Goal: Task Accomplishment & Management: Use online tool/utility

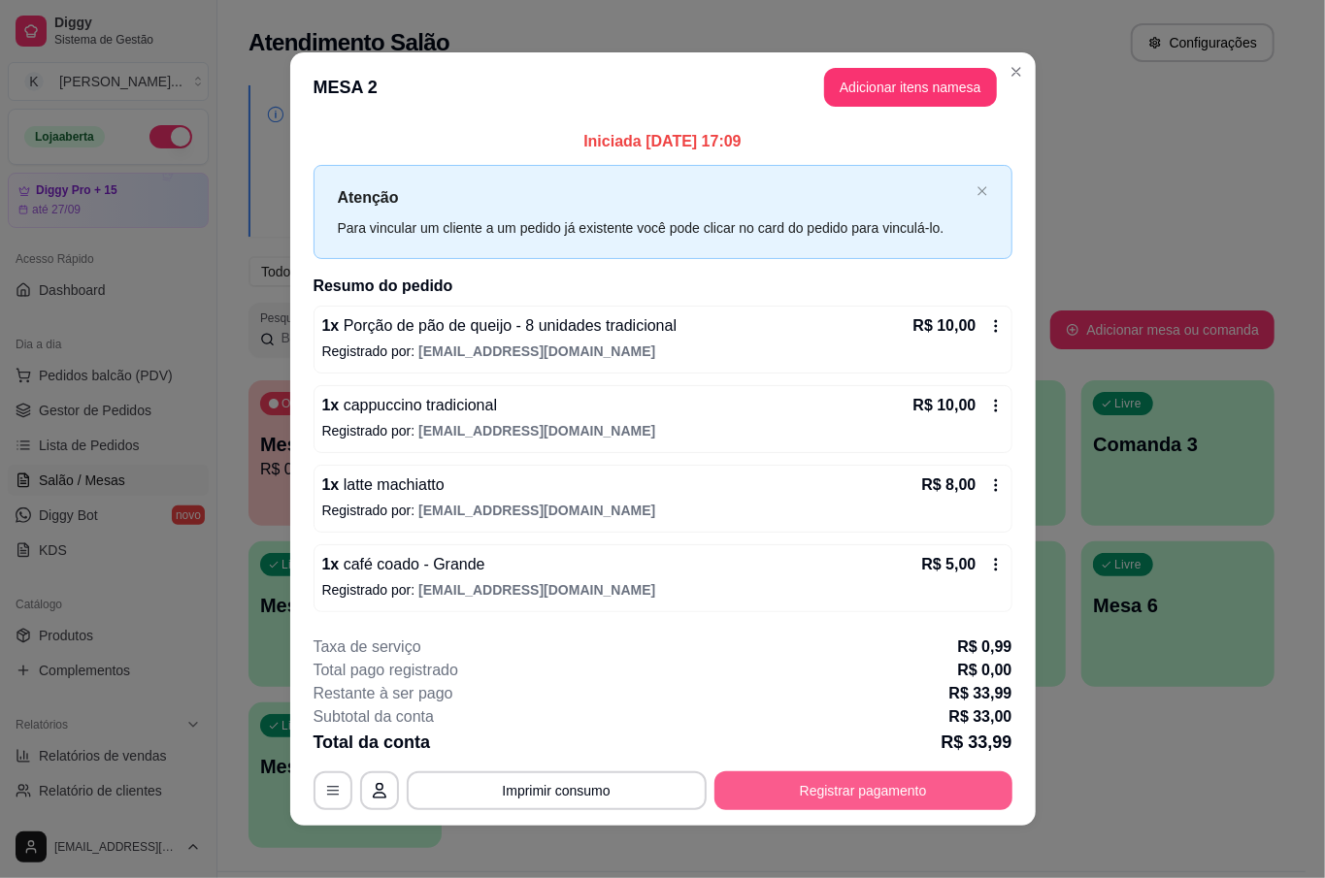
click at [891, 794] on button "Registrar pagamento" at bounding box center [863, 791] width 298 height 39
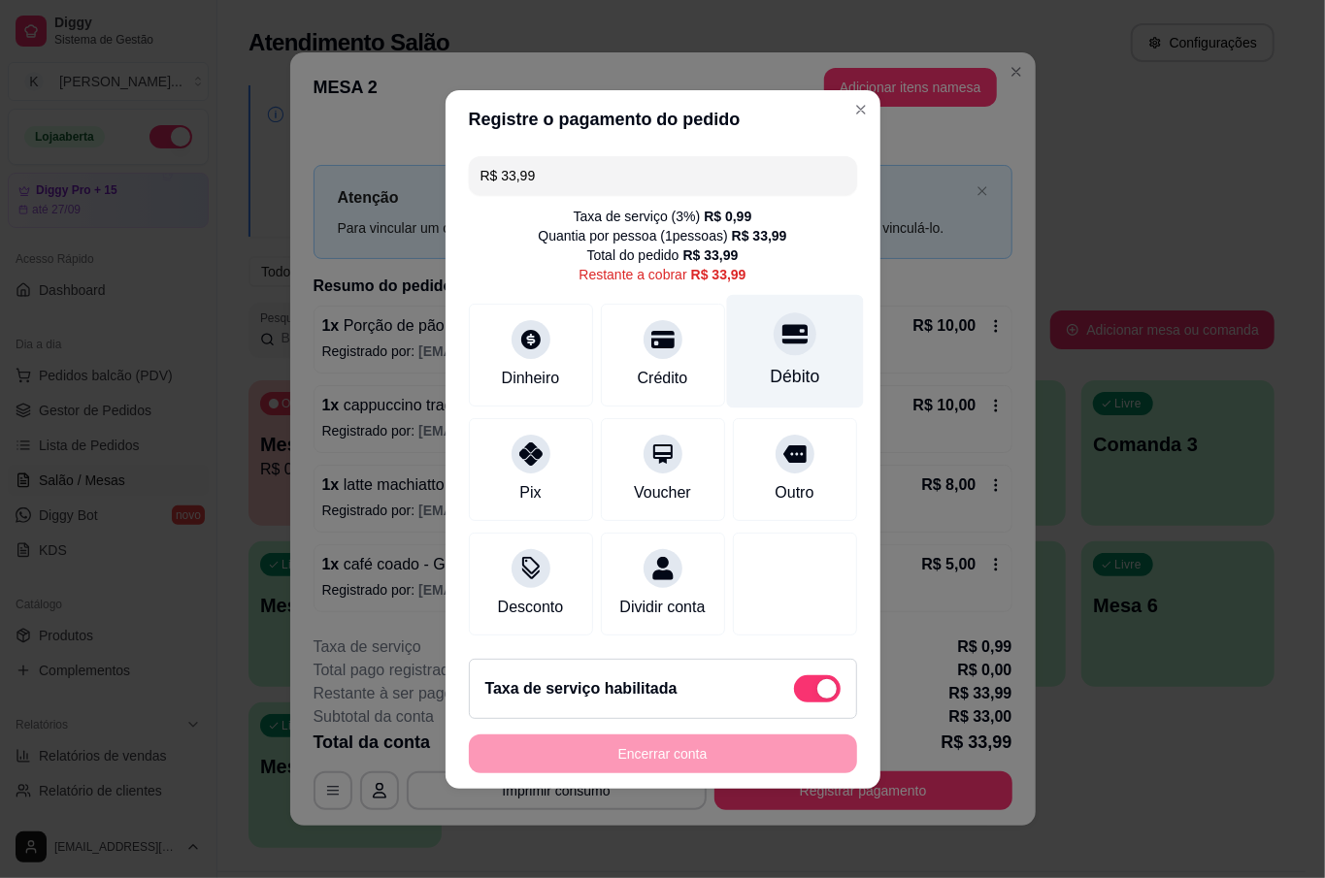
click at [796, 364] on div "Débito" at bounding box center [794, 376] width 49 height 25
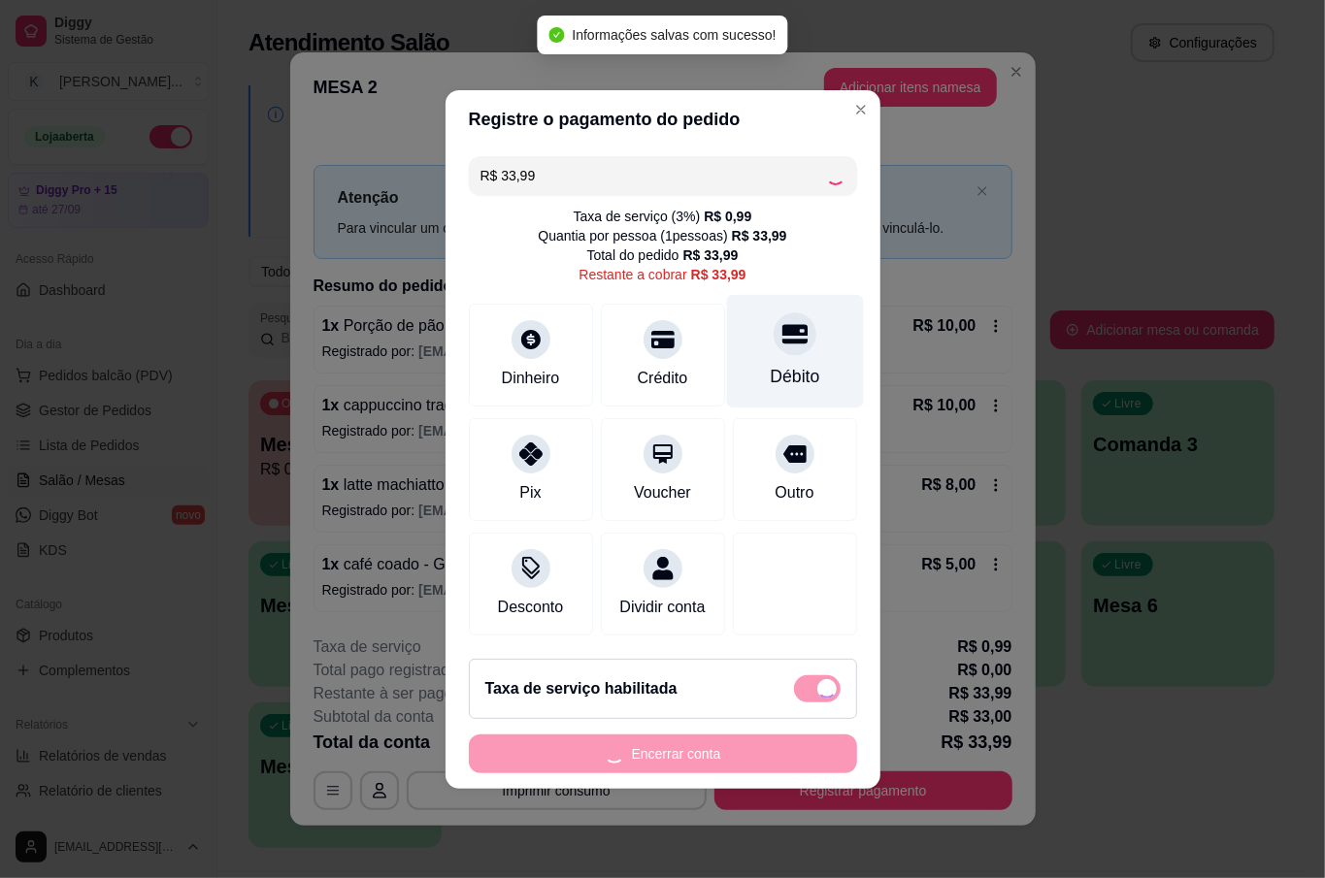
type input "R$ 0,00"
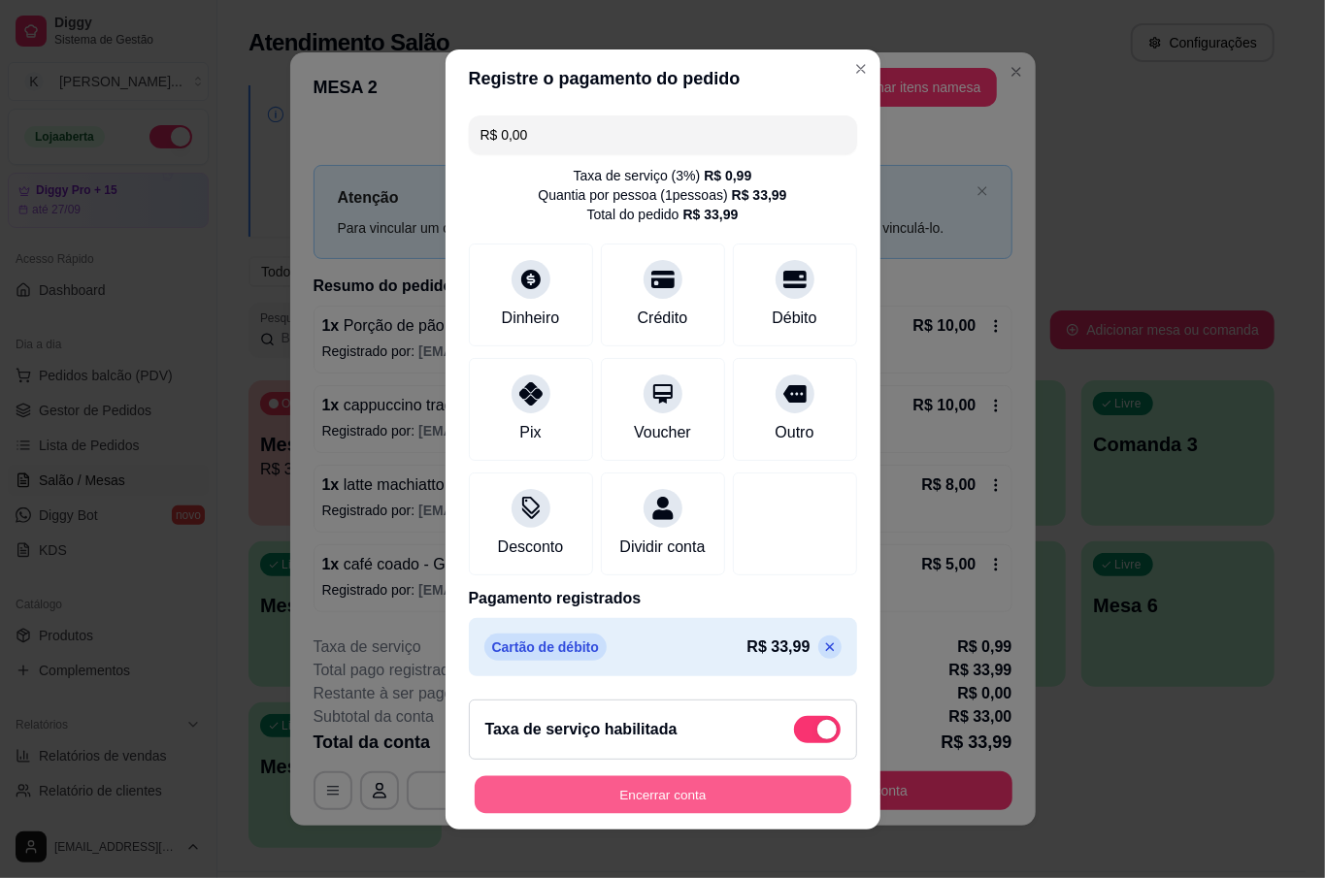
click at [680, 796] on button "Encerrar conta" at bounding box center [663, 794] width 377 height 38
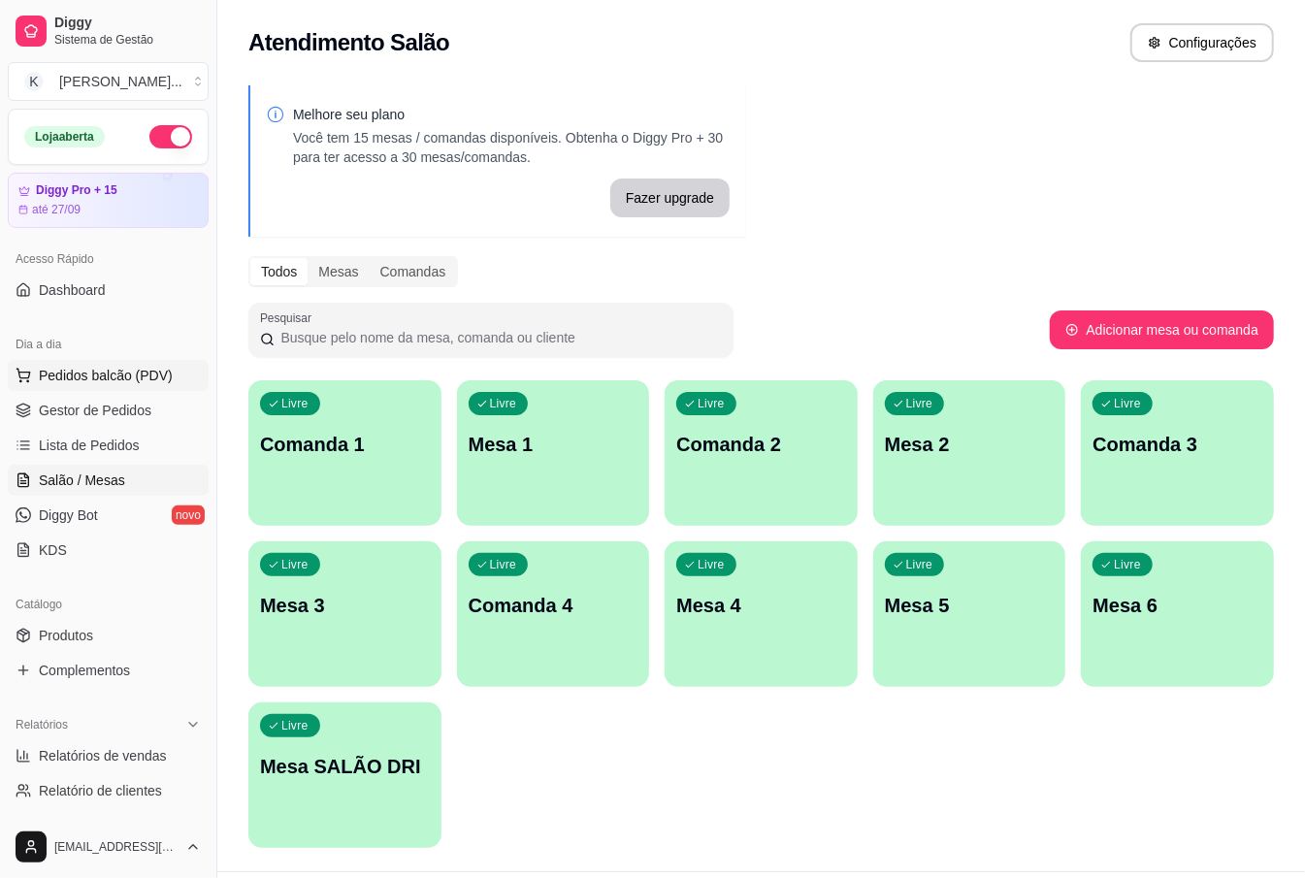
click at [120, 371] on span "Pedidos balcão (PDV)" at bounding box center [106, 375] width 134 height 19
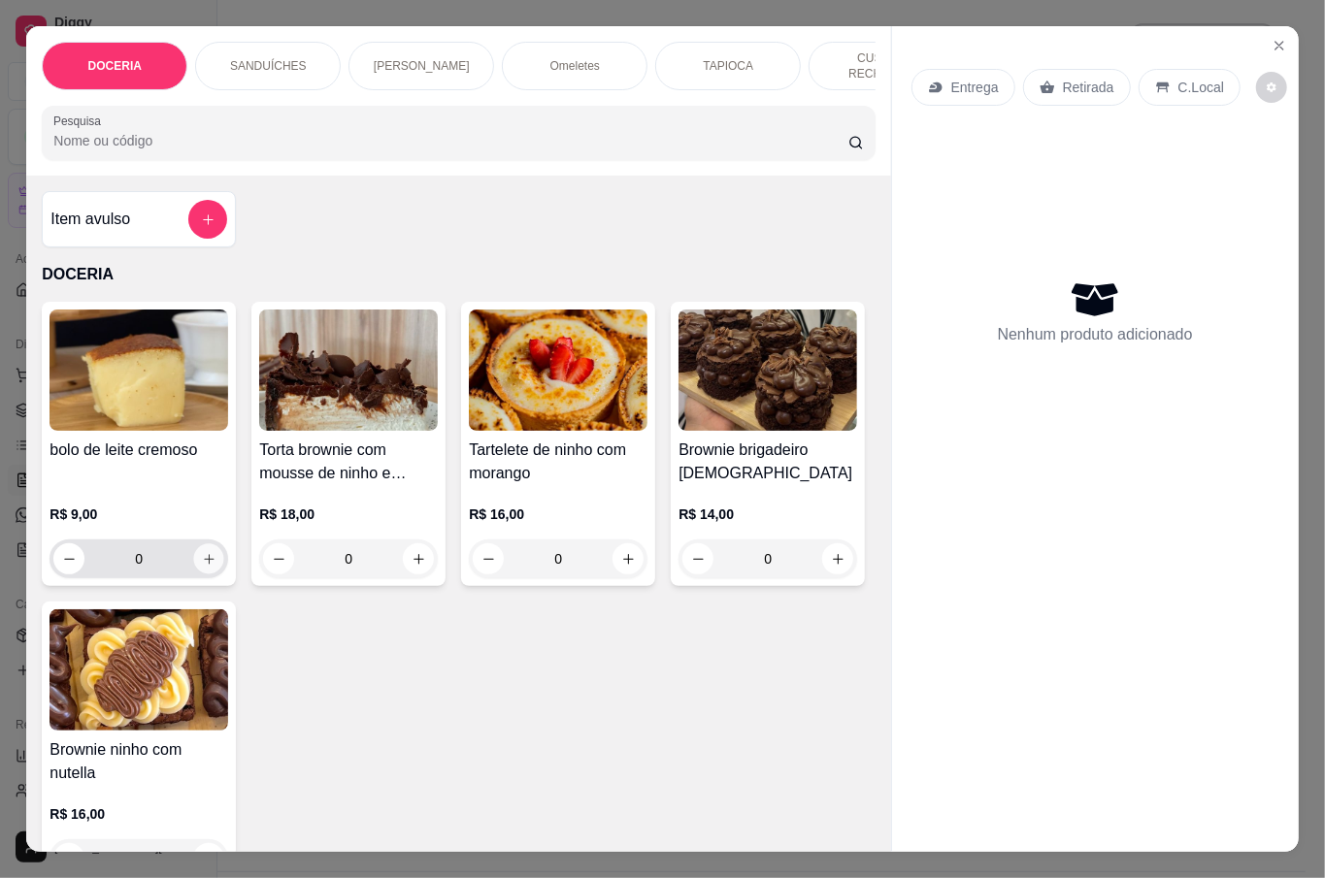
click at [204, 552] on icon "increase-product-quantity" at bounding box center [209, 559] width 15 height 15
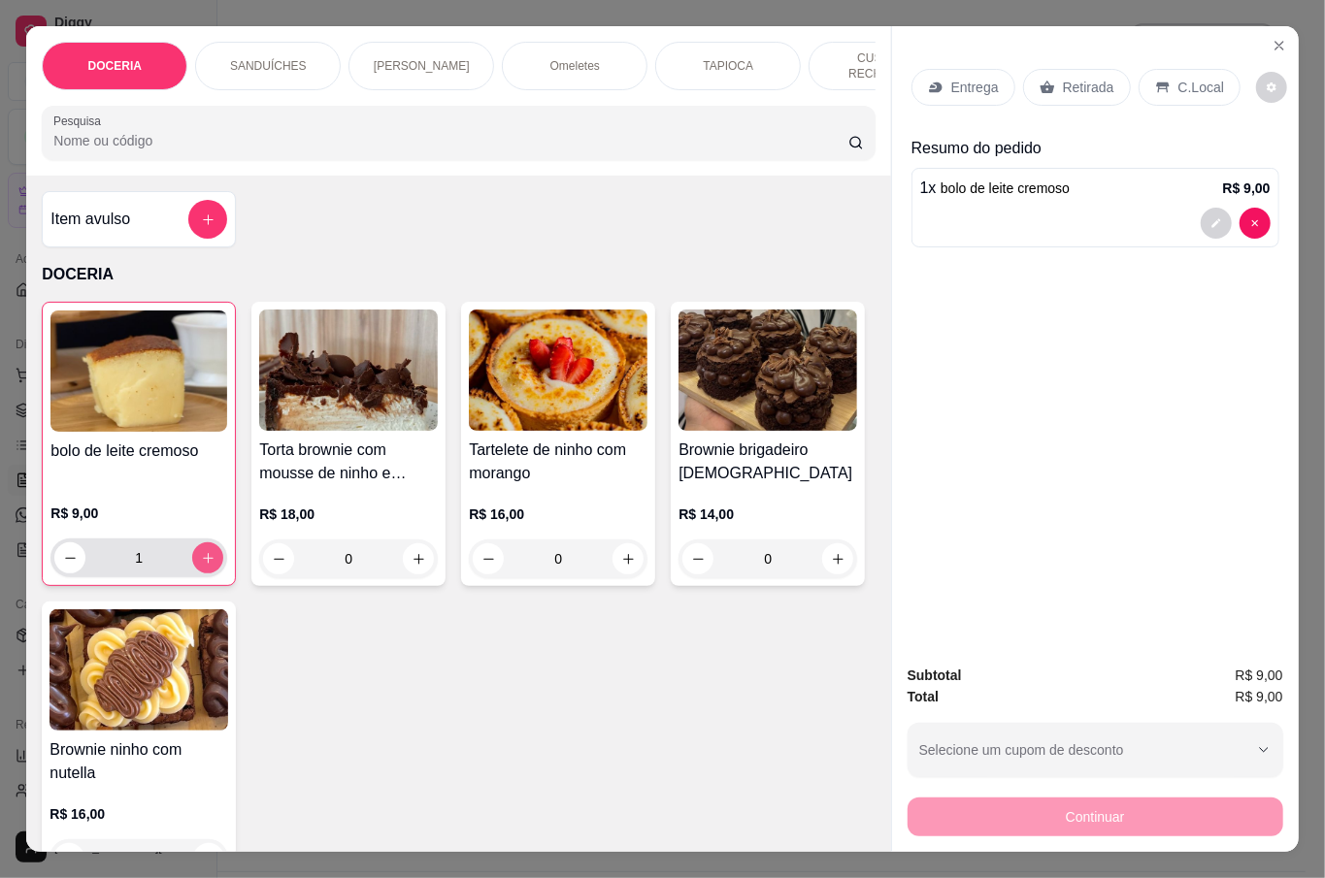
click at [202, 551] on icon "increase-product-quantity" at bounding box center [208, 558] width 15 height 15
type input "2"
click at [1080, 78] on p "Retirada" at bounding box center [1088, 87] width 51 height 19
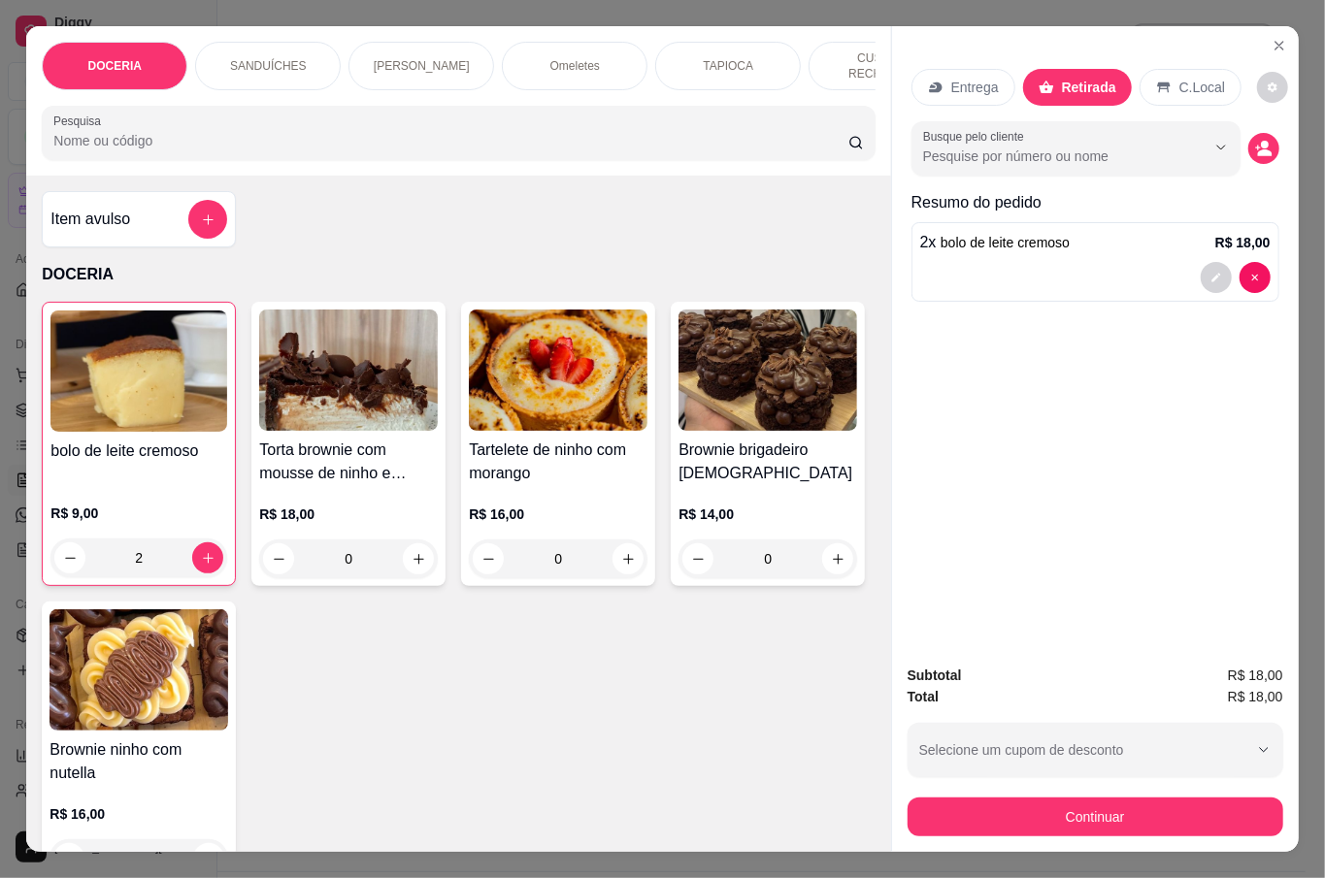
click at [1167, 828] on div "Subtotal R$ 18,00 Total R$ 18,00 Selecione um cupom de desconto Selecione um cu…" at bounding box center [1095, 750] width 407 height 203
click at [1167, 821] on button "Continuar" at bounding box center [1095, 817] width 376 height 39
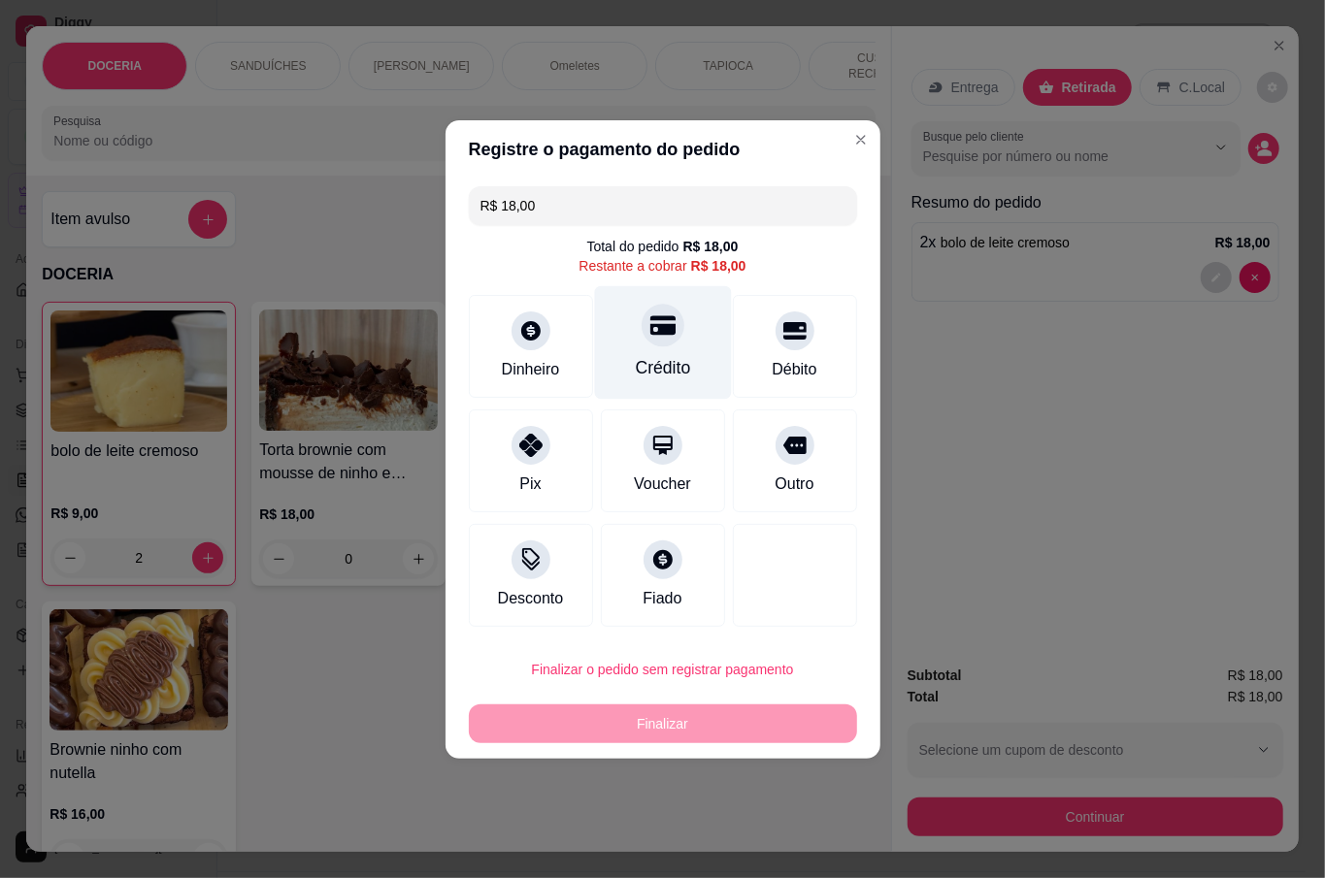
click at [654, 369] on div "Crédito" at bounding box center [662, 367] width 55 height 25
type input "R$ 0,00"
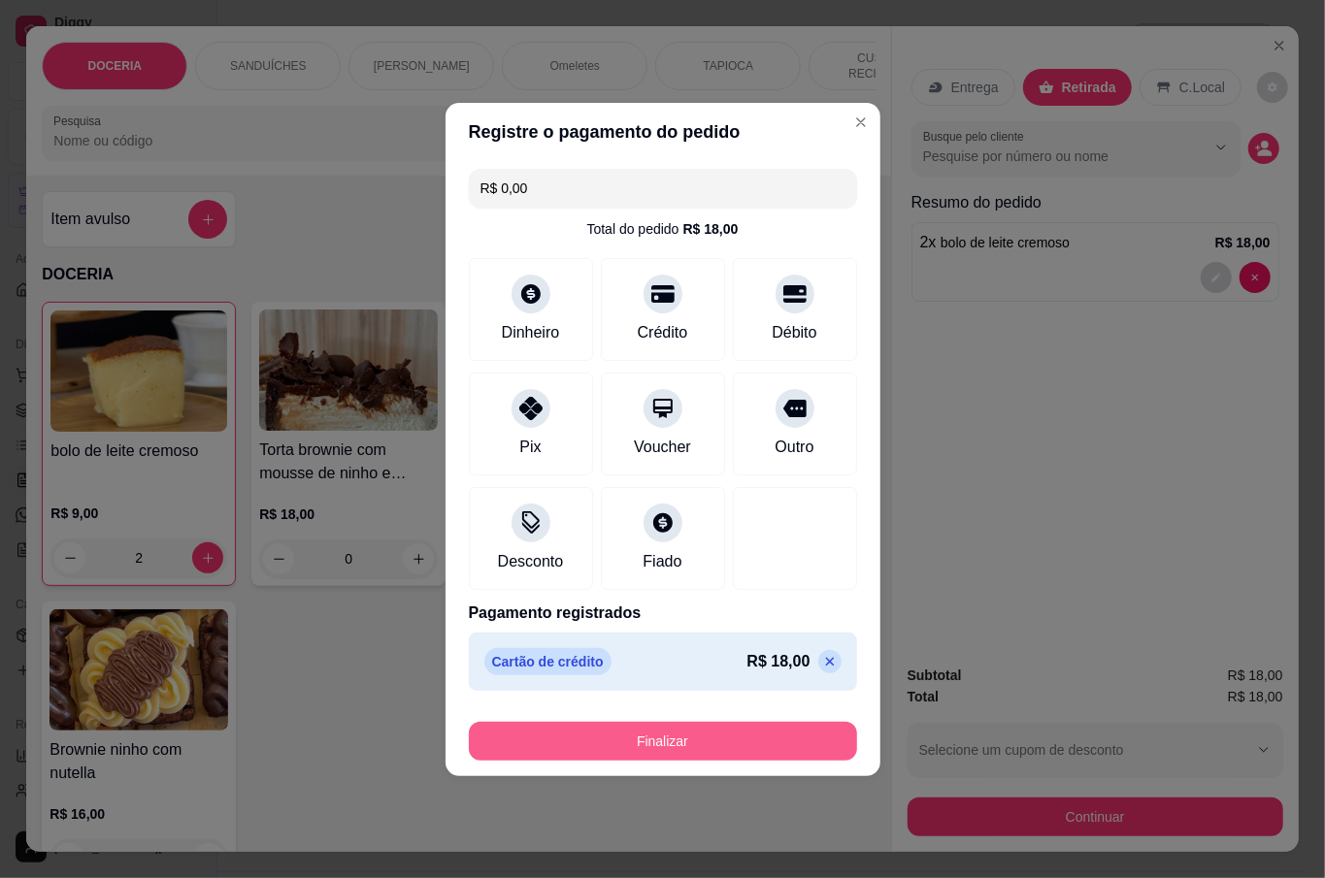
click at [738, 734] on button "Finalizar" at bounding box center [663, 741] width 388 height 39
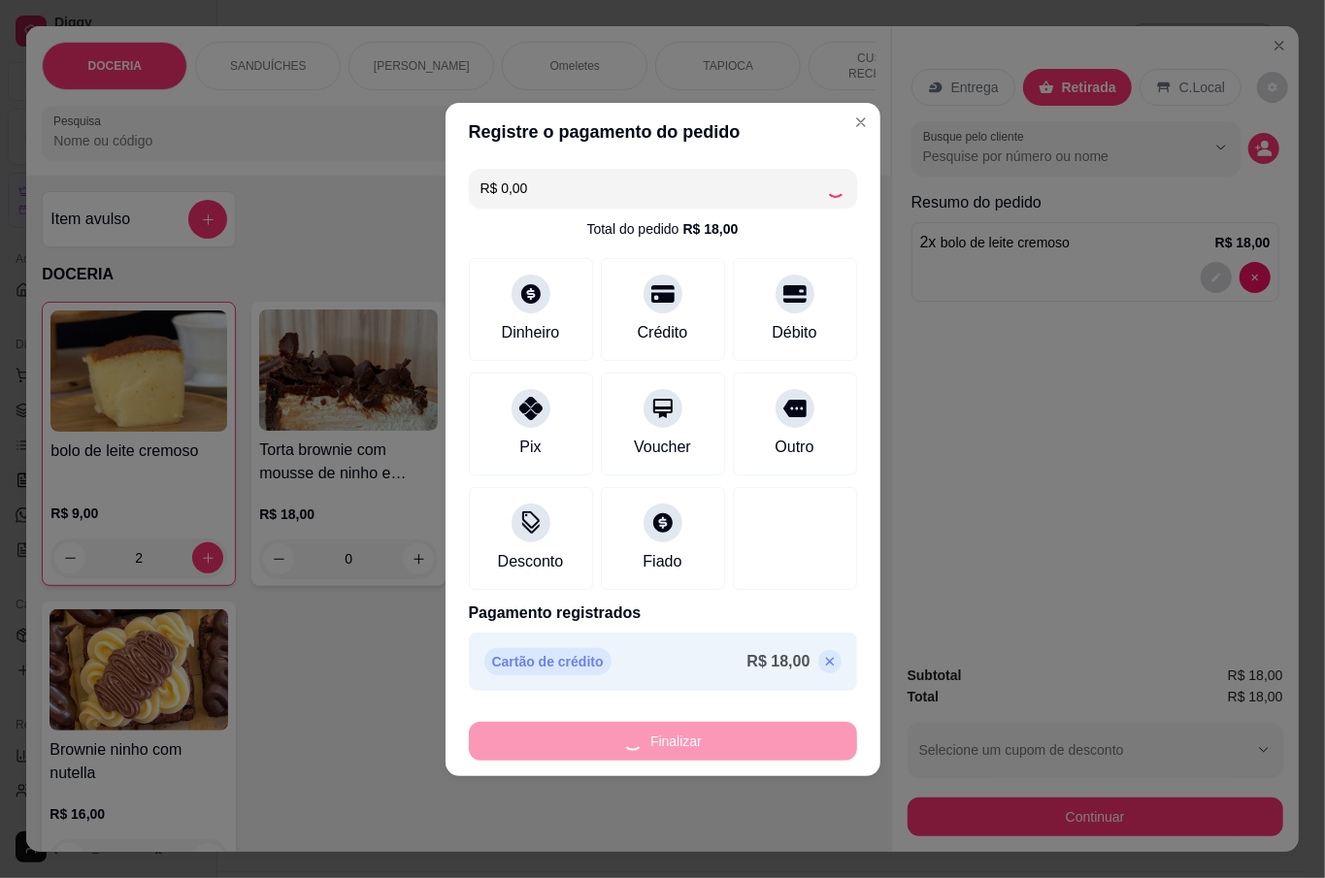
type input "0"
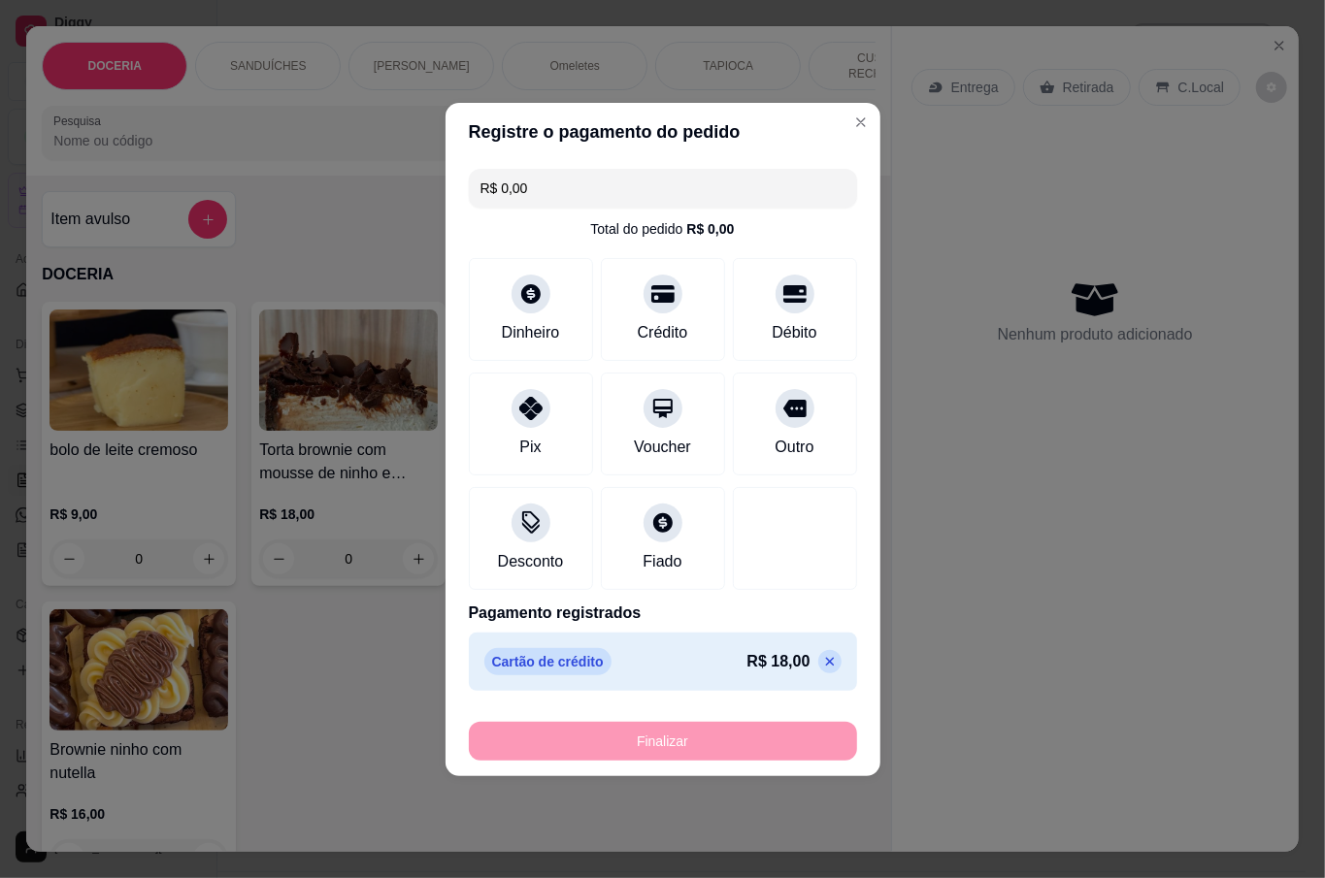
type input "-R$ 18,00"
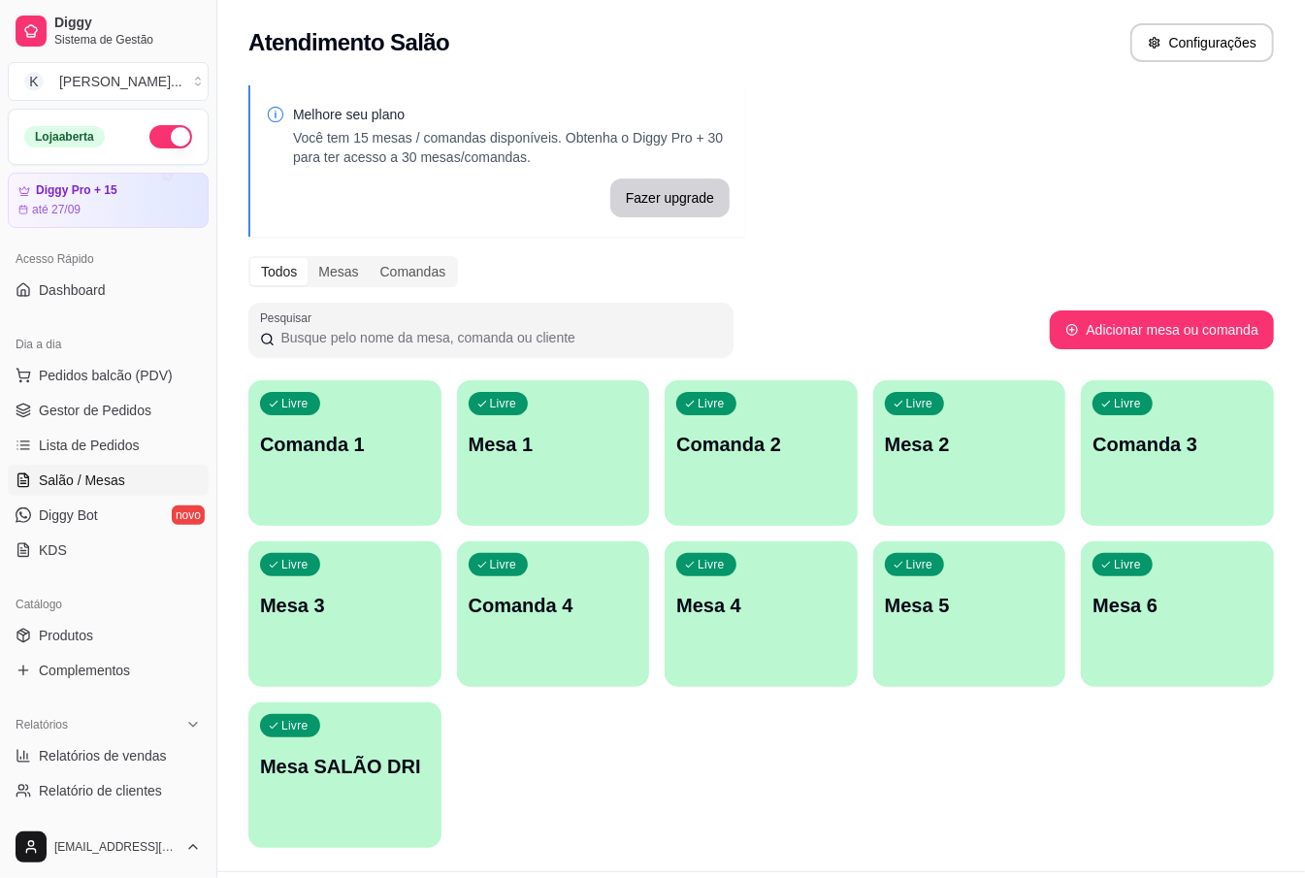
click at [872, 176] on div "Melhore seu plano Você tem 15 mesas / comandas disponíveis. Obtenha o Diggy Pro…" at bounding box center [761, 473] width 1088 height 798
click at [1009, 464] on div "Livre Mesa 2" at bounding box center [969, 441] width 187 height 118
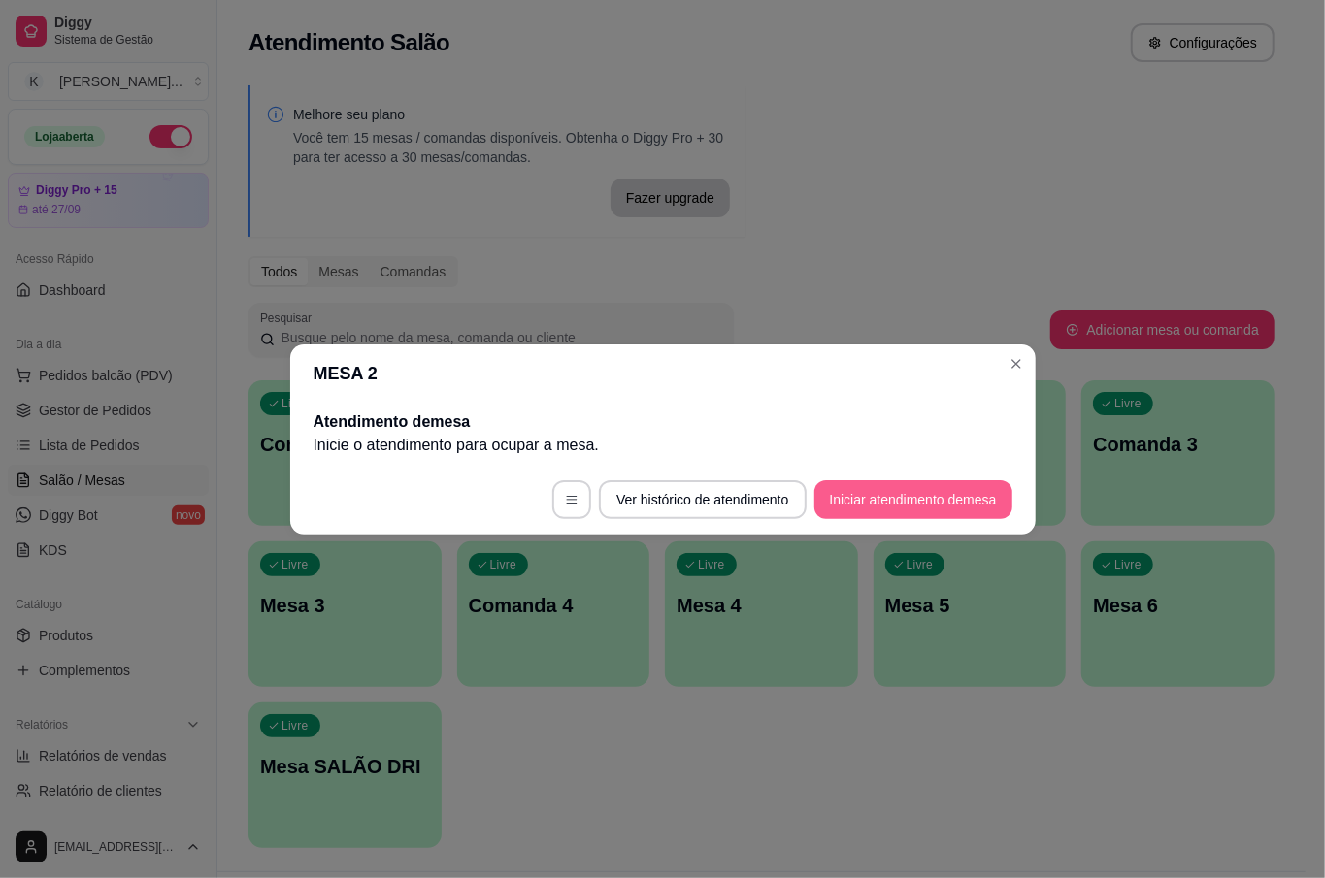
click at [907, 493] on button "Iniciar atendimento de mesa" at bounding box center [913, 499] width 198 height 39
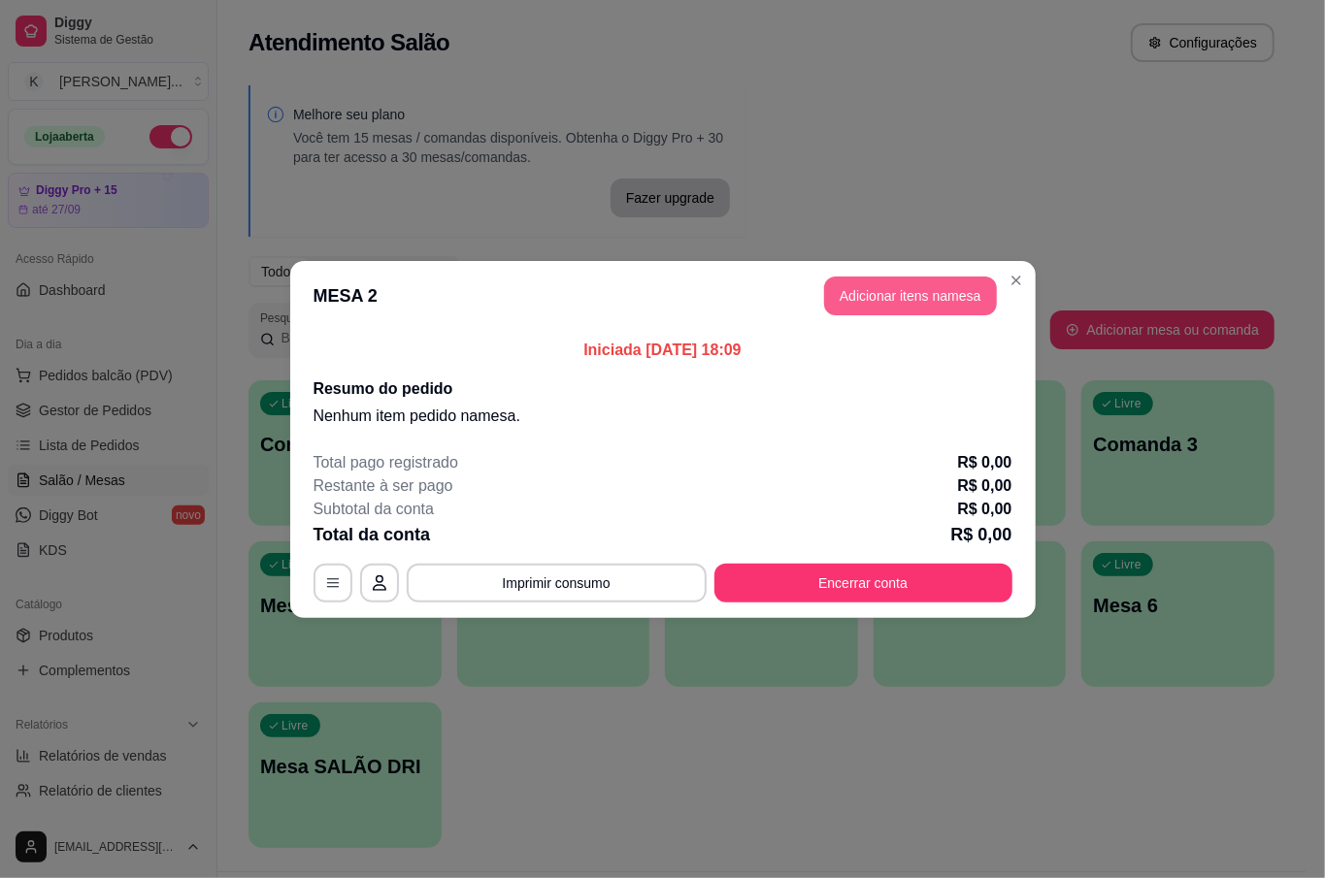
click at [889, 307] on button "Adicionar itens na mesa" at bounding box center [910, 296] width 173 height 39
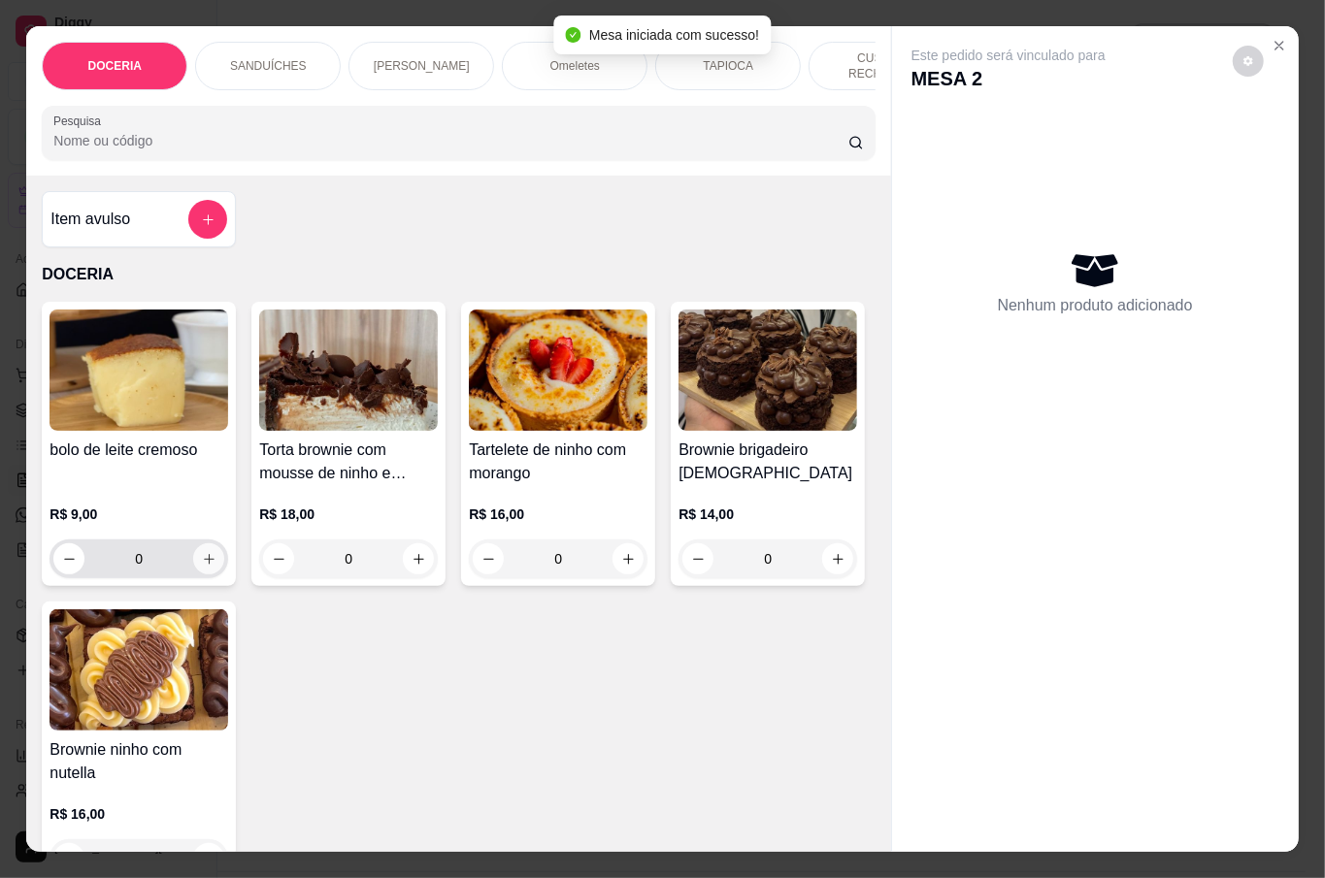
click at [202, 552] on icon "increase-product-quantity" at bounding box center [209, 559] width 15 height 15
type input "1"
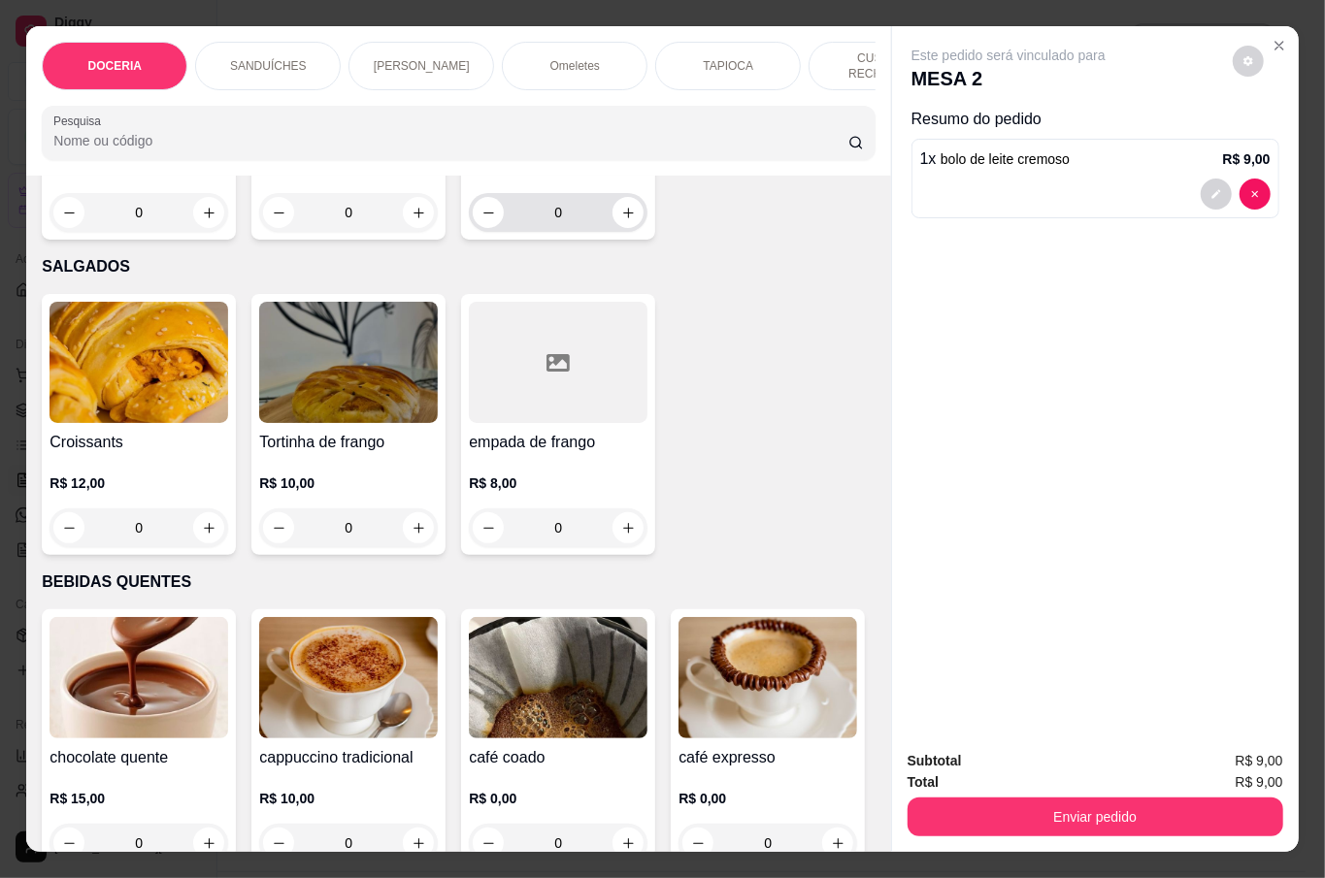
scroll to position [3494, 0]
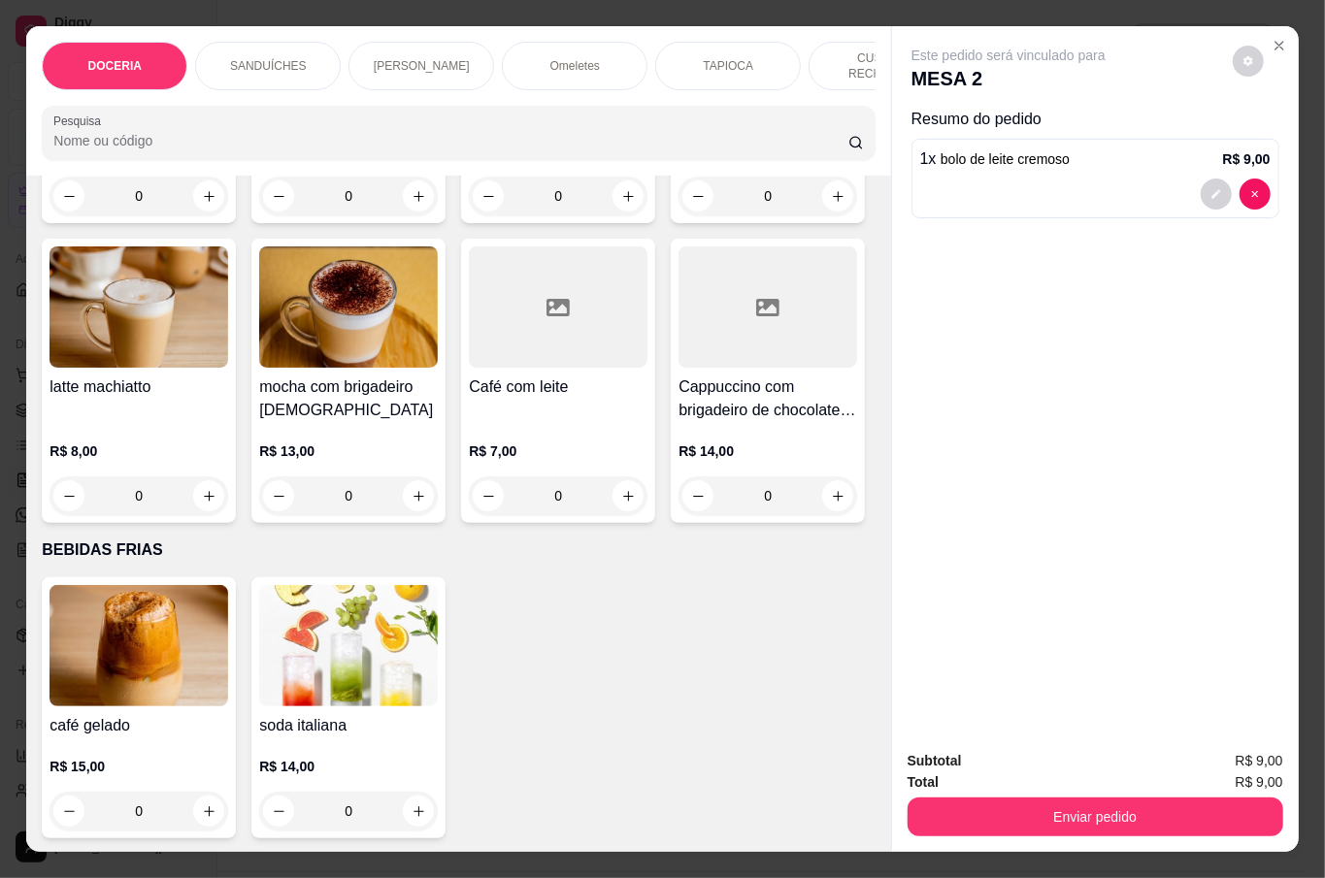
click at [228, 515] on div "0" at bounding box center [138, 496] width 179 height 39
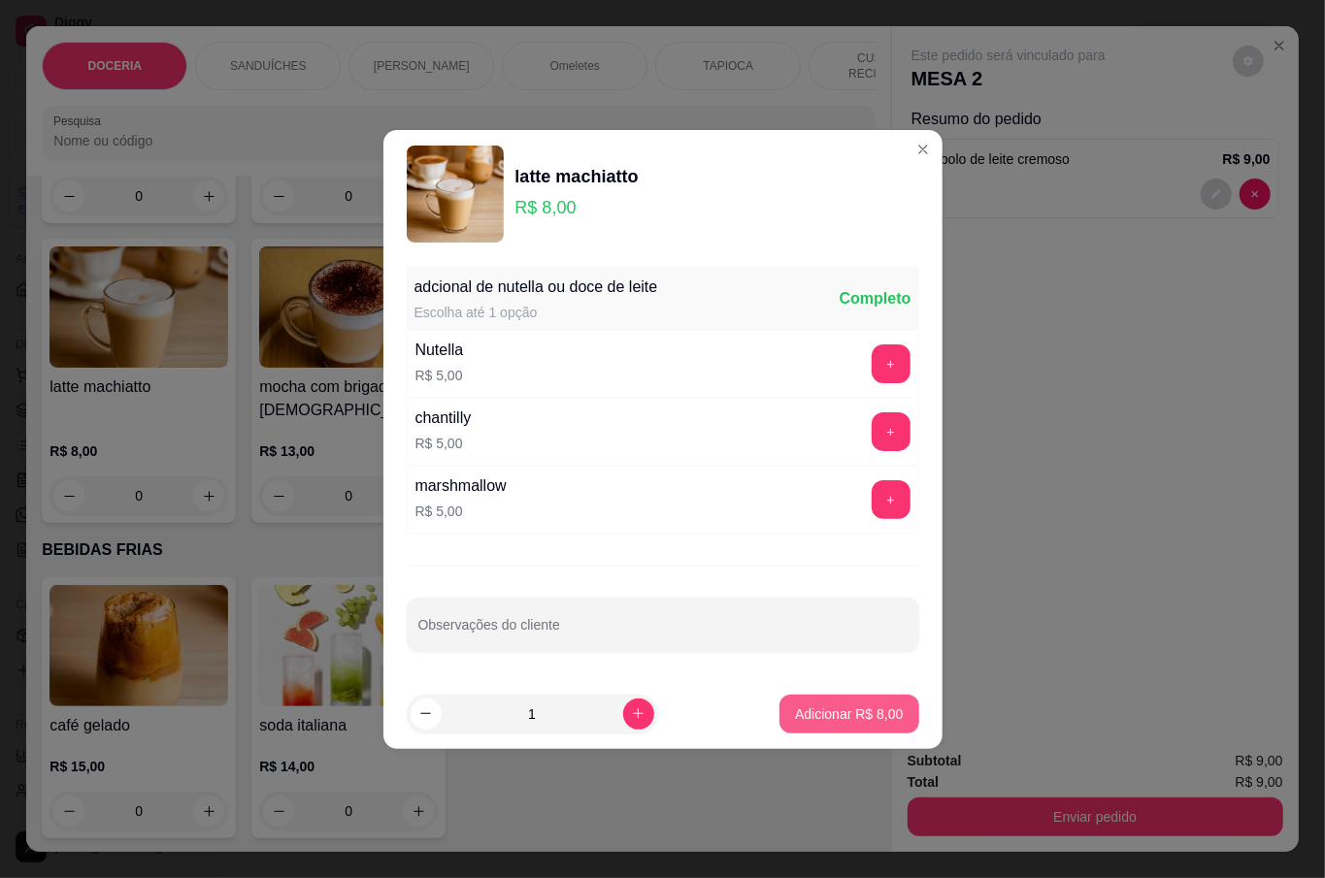
click at [844, 711] on p "Adicionar R$ 8,00" at bounding box center [849, 714] width 108 height 19
type input "1"
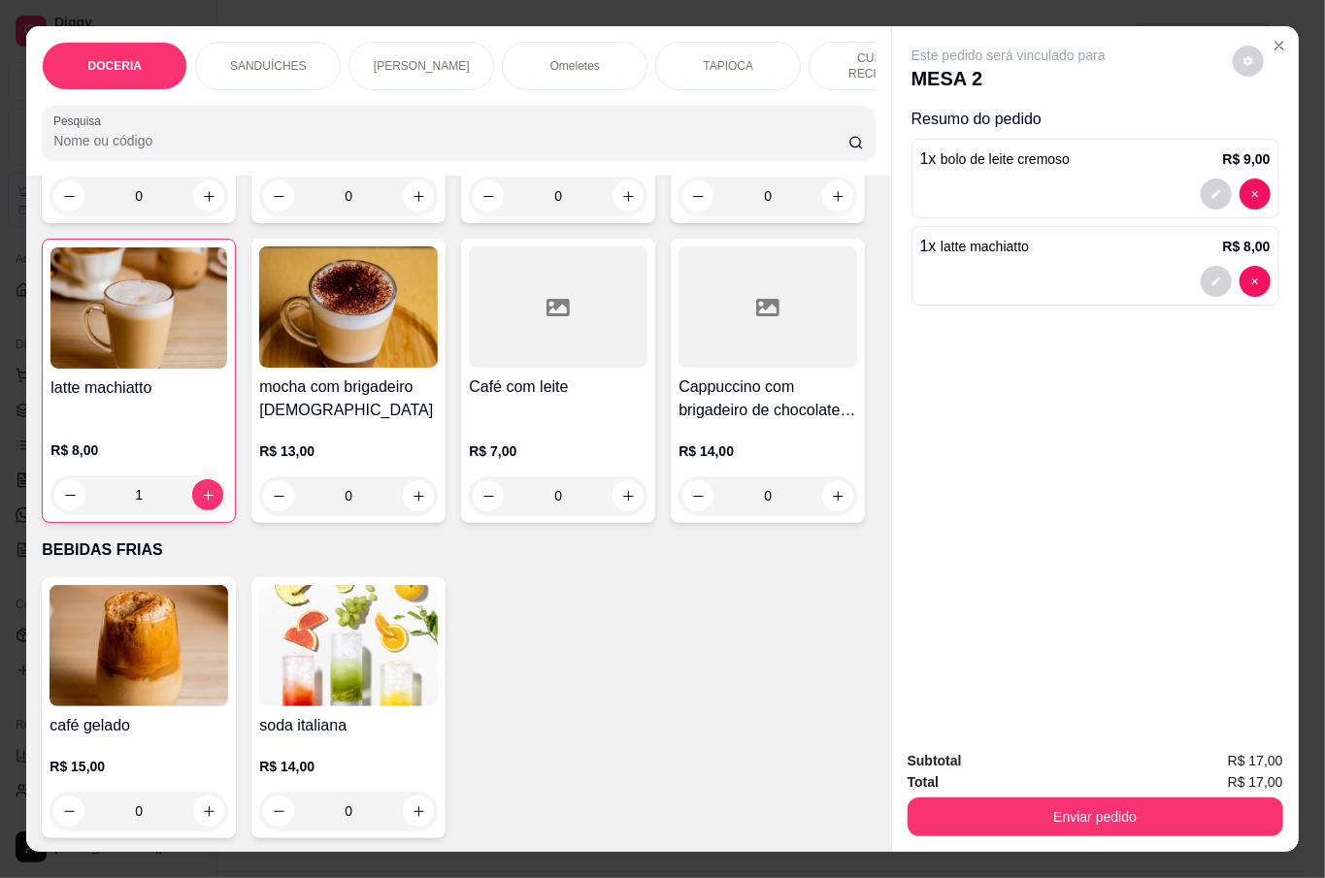
click at [207, 215] on div "0" at bounding box center [138, 196] width 179 height 39
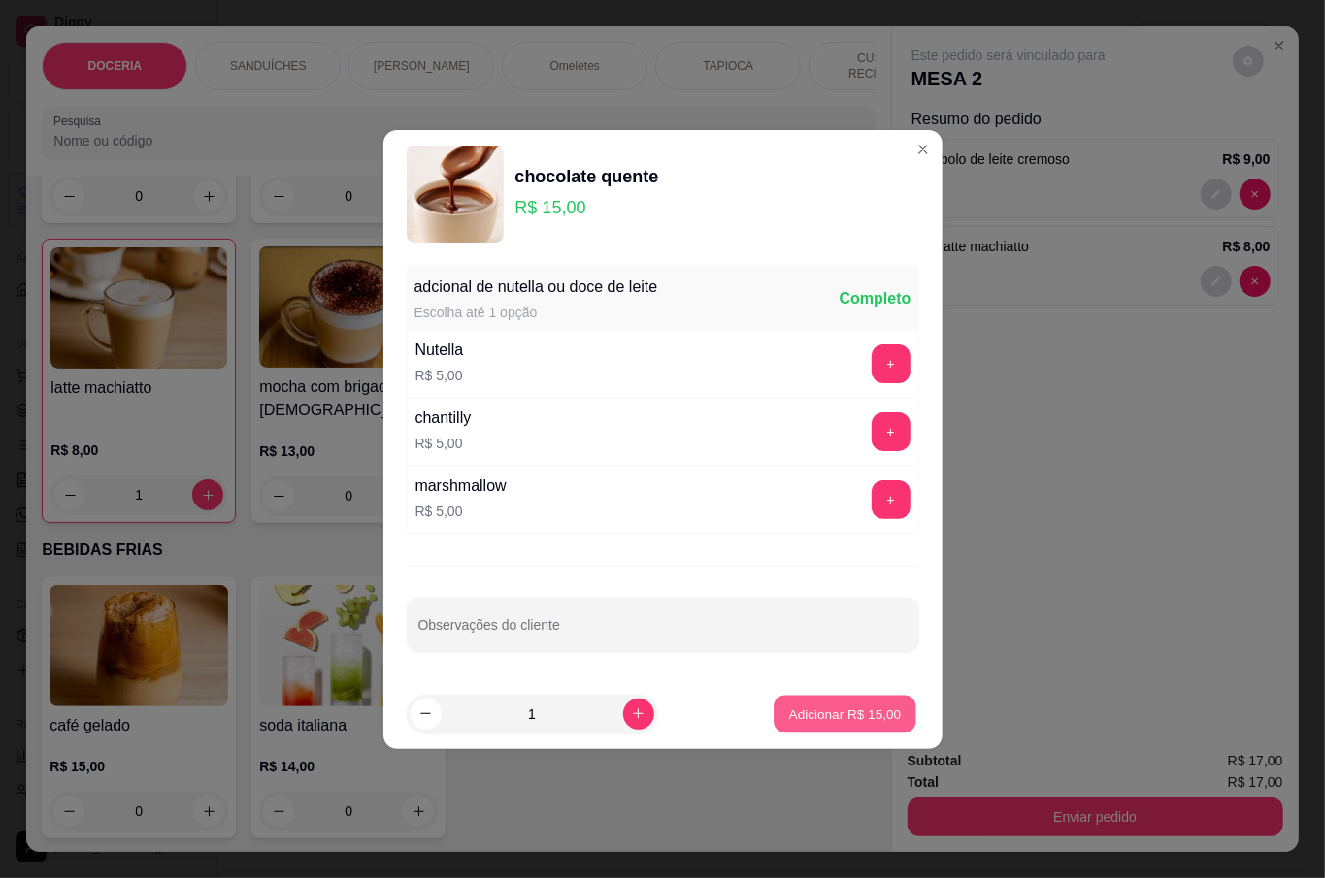
click at [811, 703] on button "Adicionar R$ 15,00" at bounding box center [846, 714] width 143 height 38
type input "1"
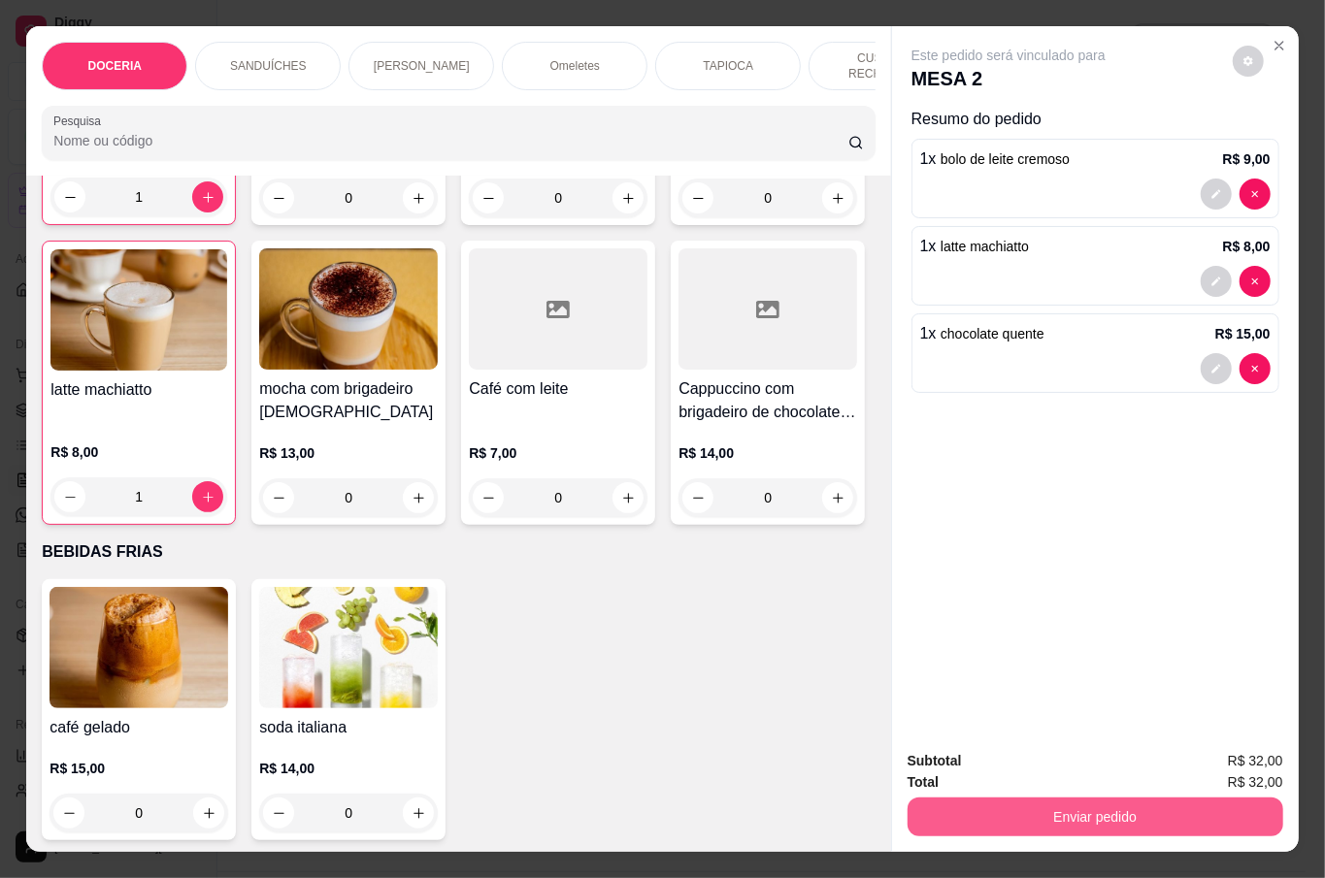
click at [1123, 808] on button "Enviar pedido" at bounding box center [1095, 817] width 376 height 39
click at [1061, 765] on button "Não registrar e enviar pedido" at bounding box center [1029, 760] width 202 height 37
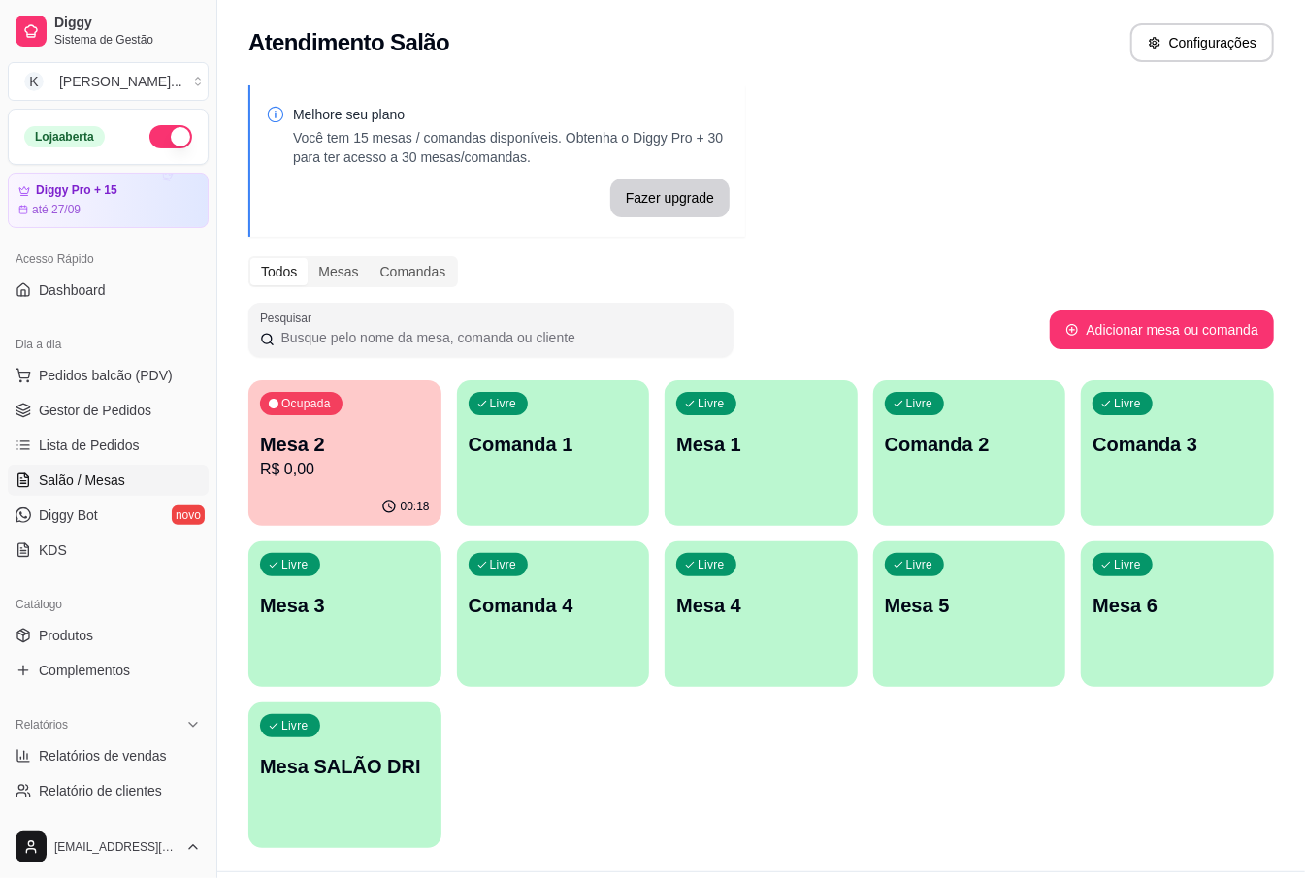
click at [788, 446] on p "Mesa 1" at bounding box center [761, 444] width 170 height 27
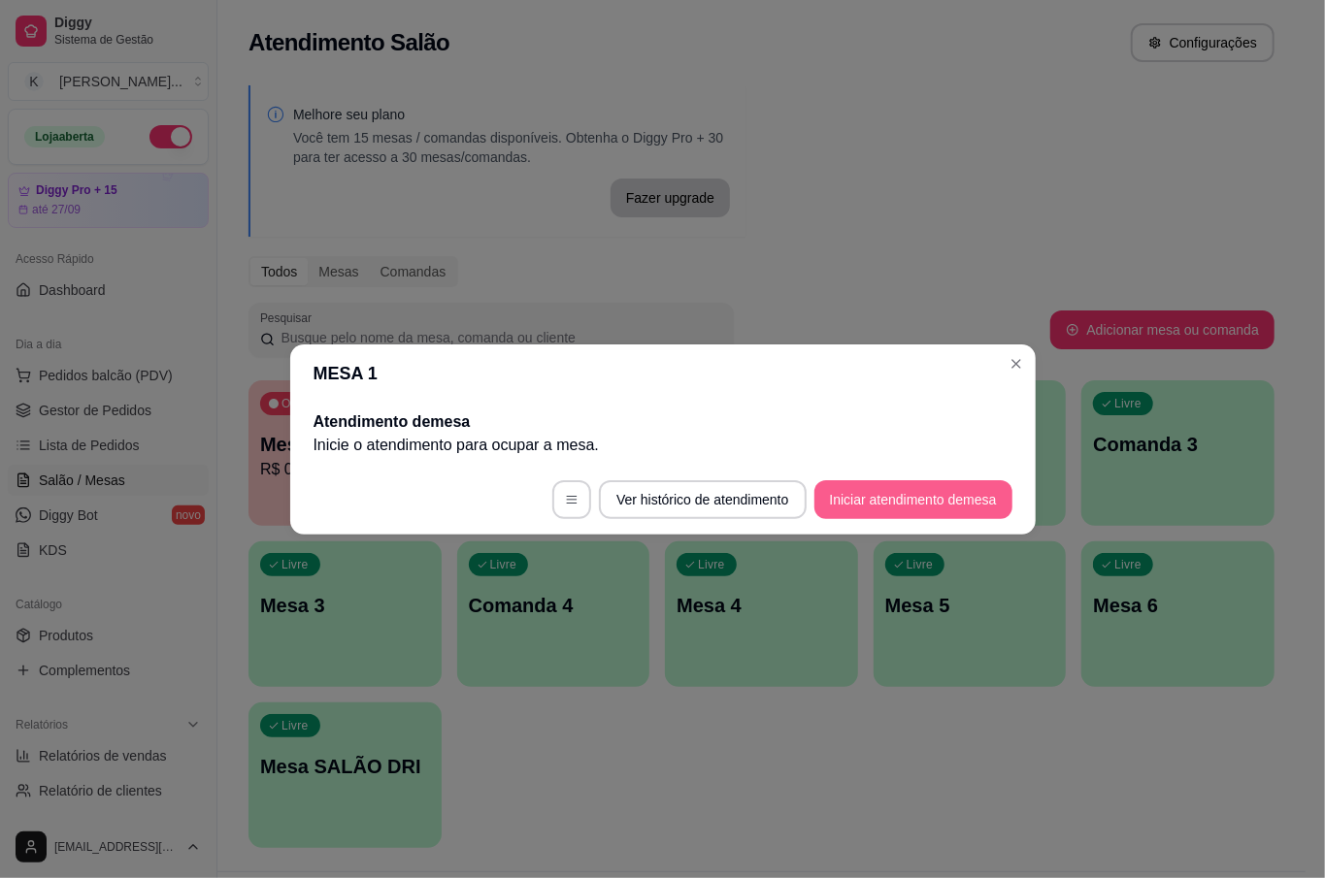
click at [902, 487] on button "Iniciar atendimento de mesa" at bounding box center [913, 499] width 198 height 39
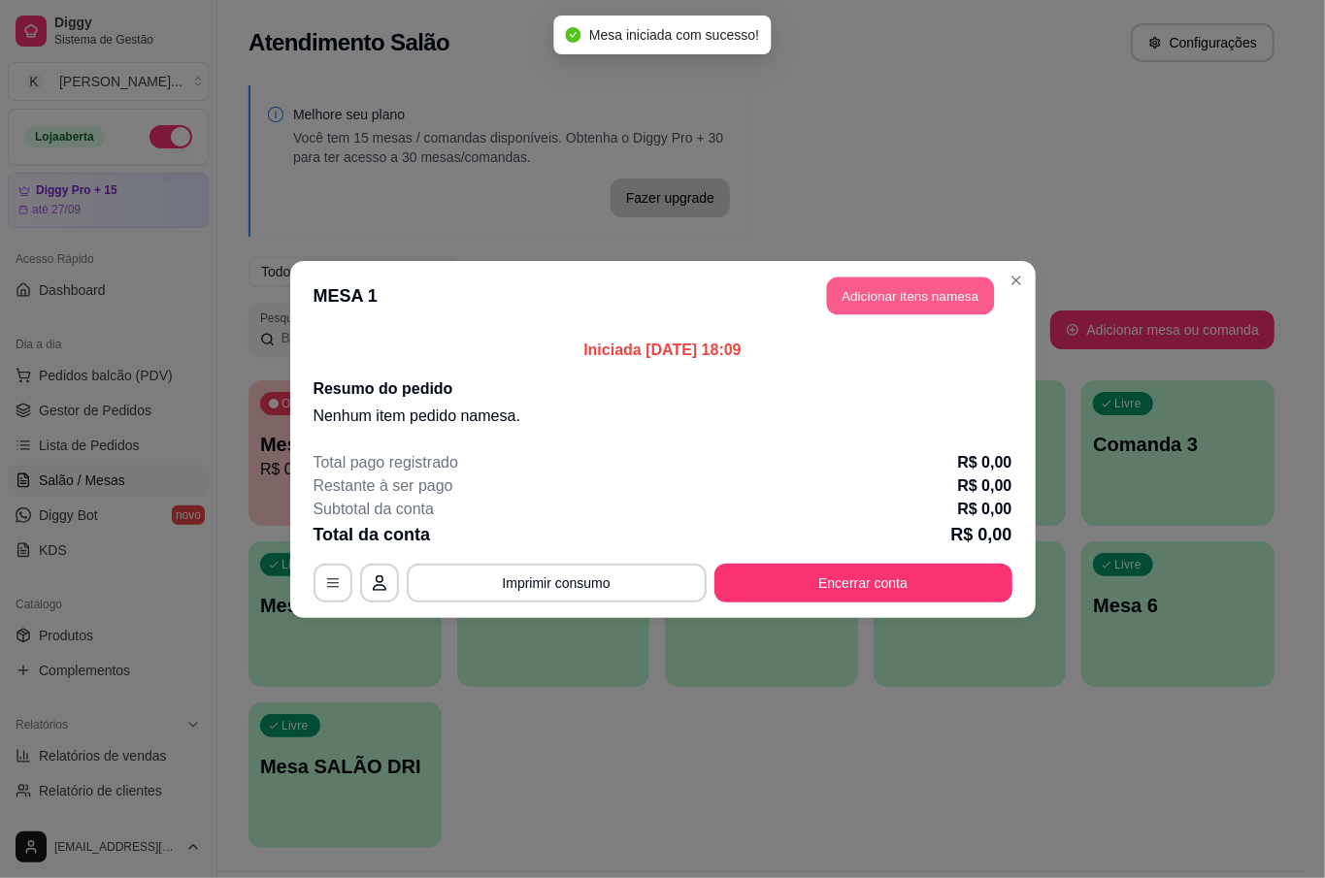
click at [909, 296] on button "Adicionar itens na mesa" at bounding box center [910, 296] width 167 height 38
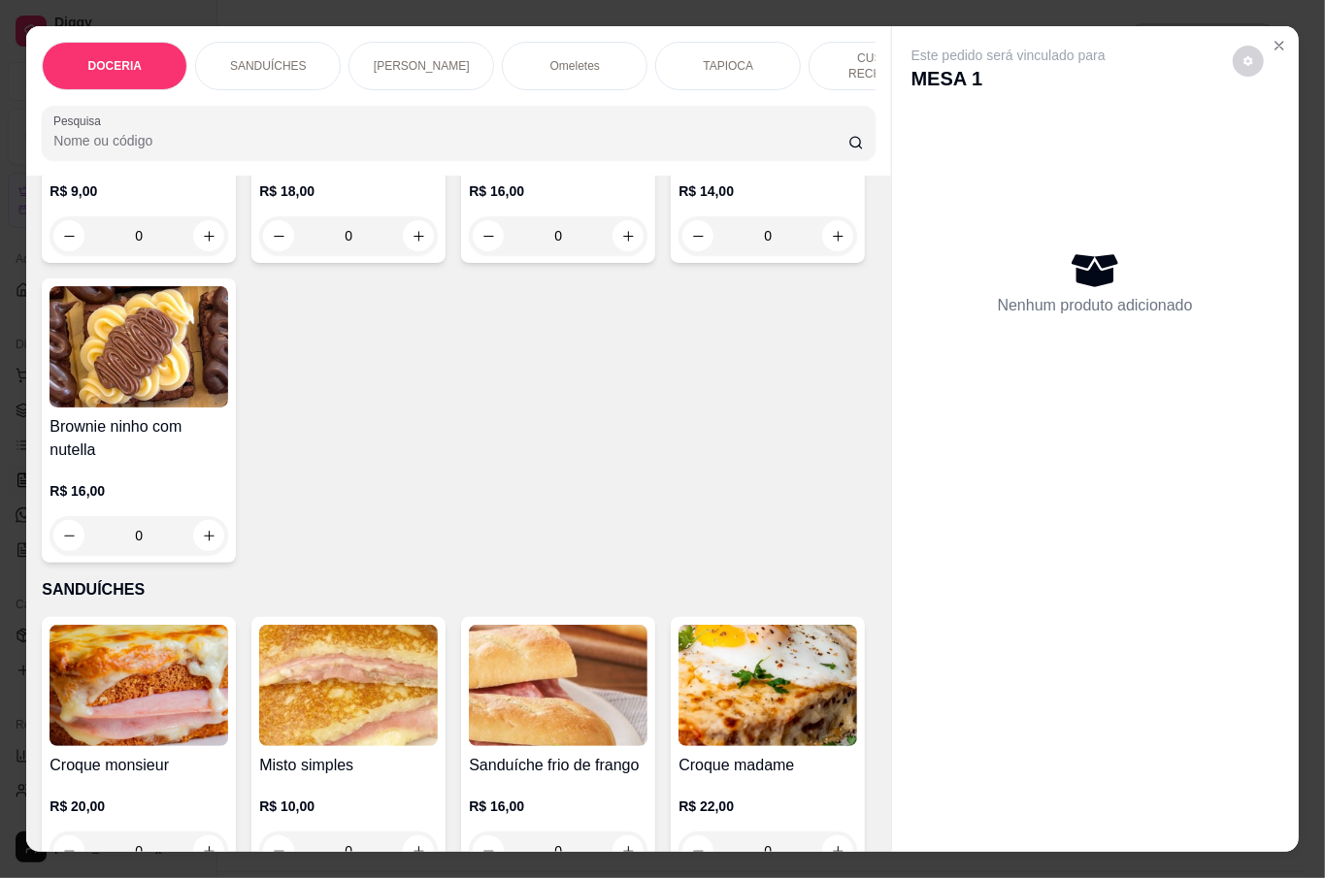
scroll to position [388, 0]
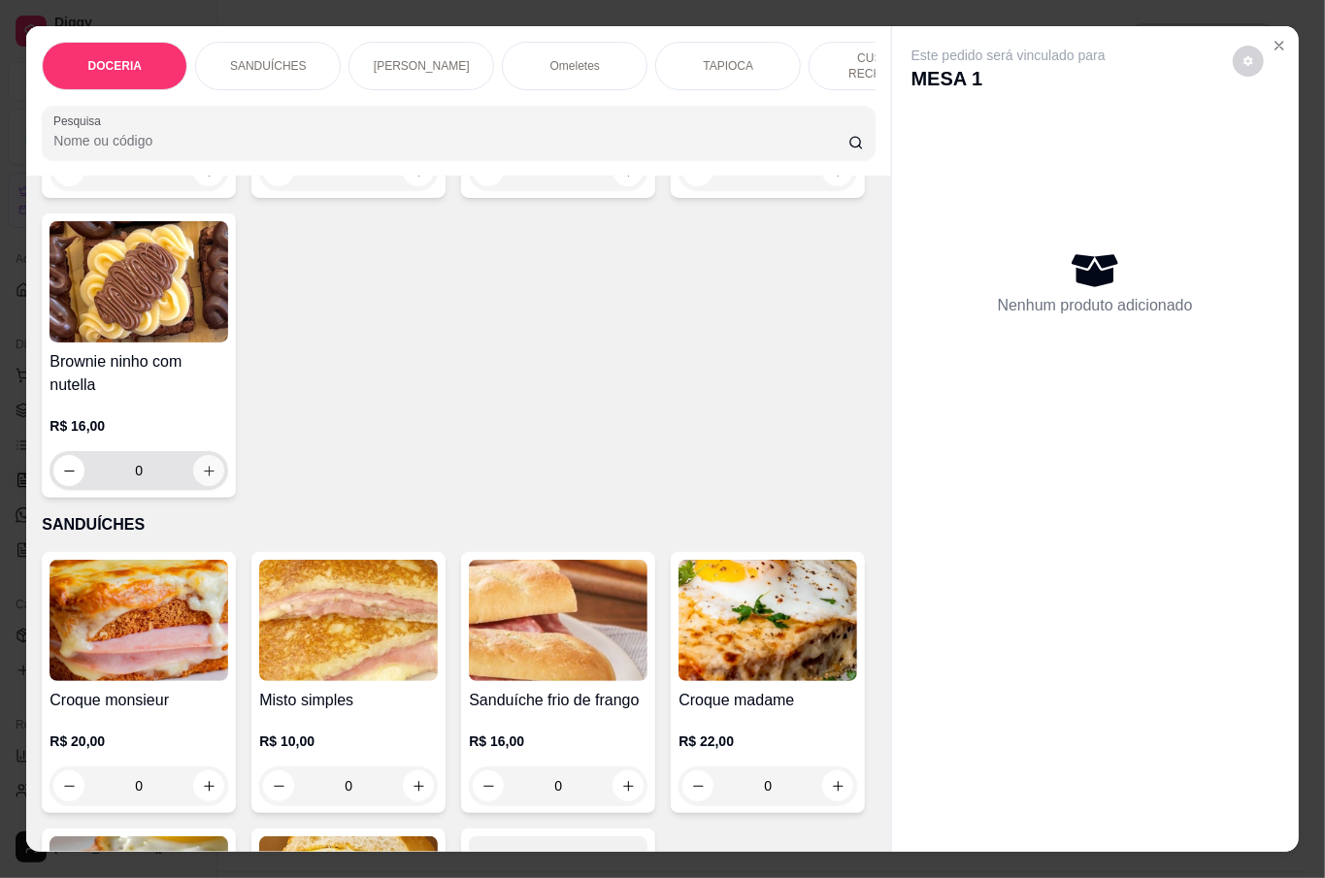
click at [214, 470] on icon "increase-product-quantity" at bounding box center [209, 471] width 11 height 11
type input "1"
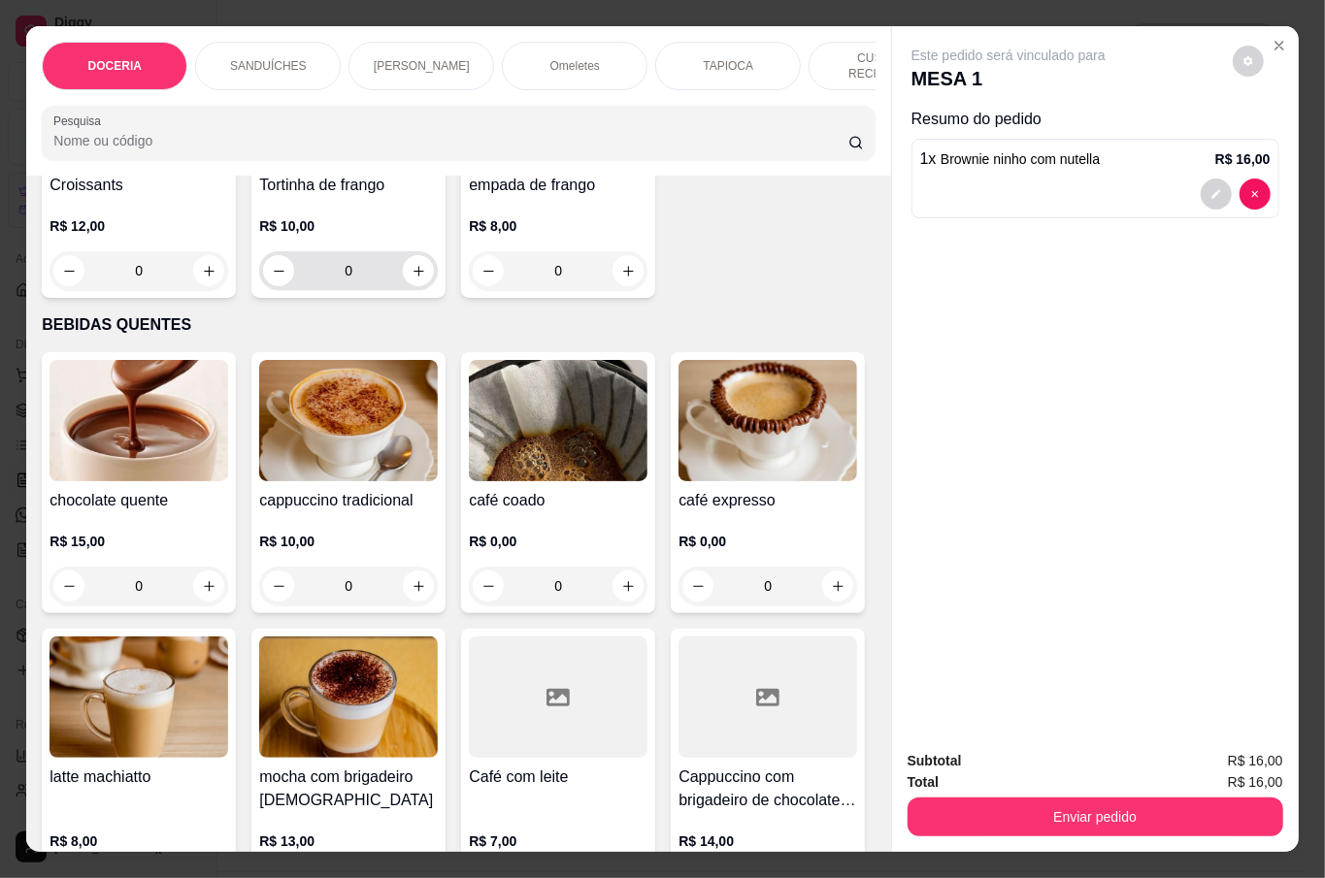
scroll to position [3235, 0]
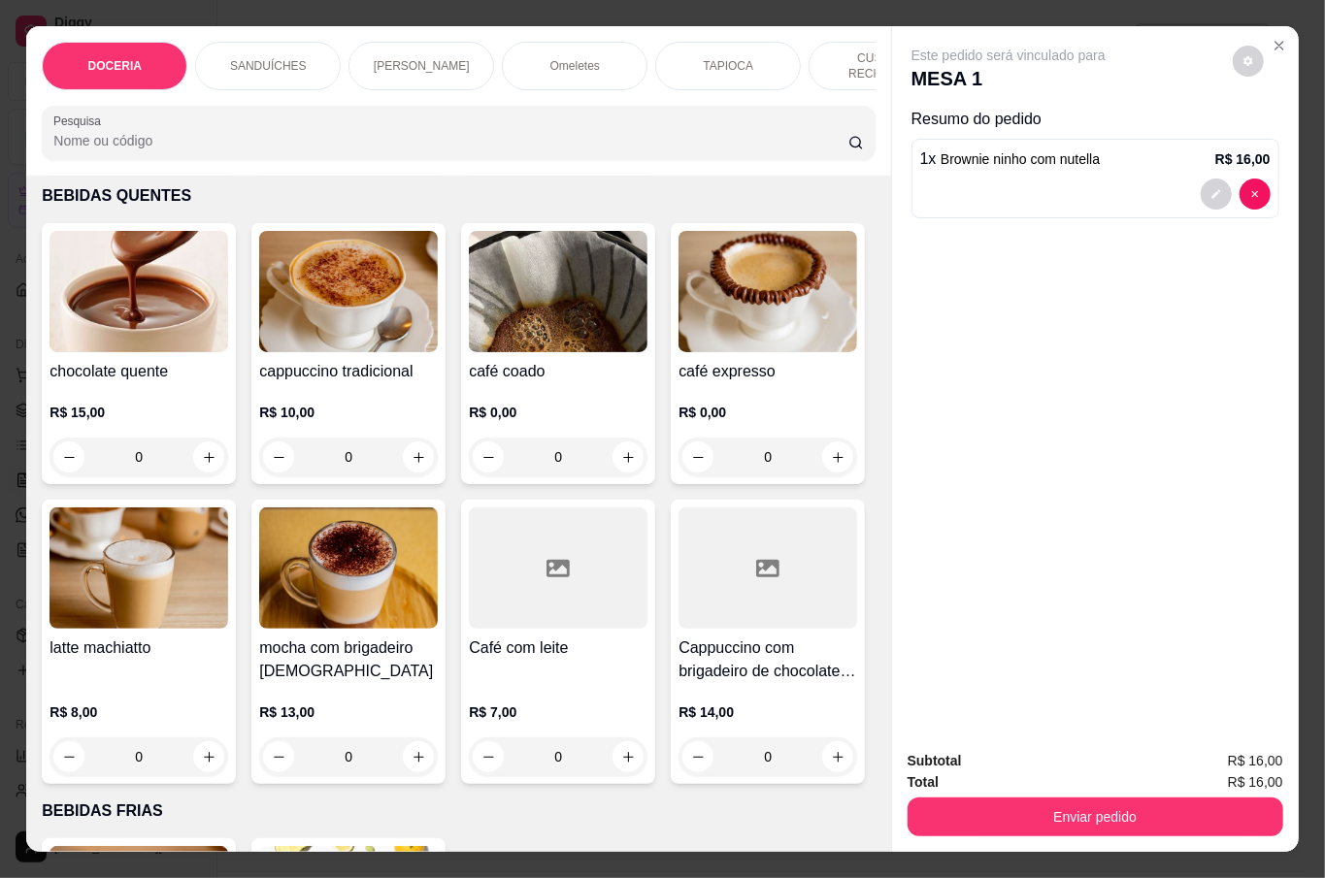
click at [409, 477] on div "0" at bounding box center [348, 457] width 179 height 39
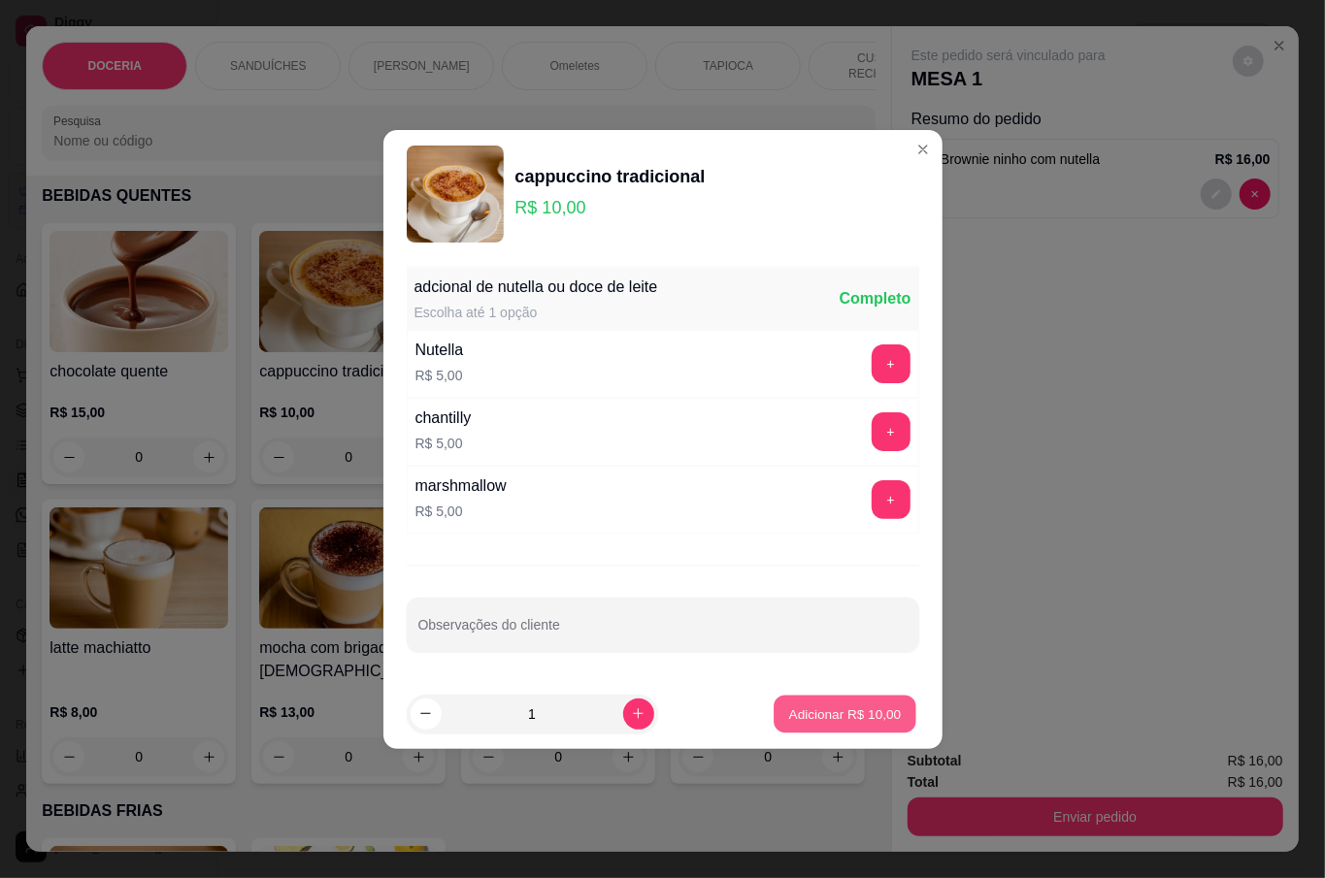
click at [823, 712] on p "Adicionar R$ 10,00" at bounding box center [845, 714] width 113 height 18
type input "1"
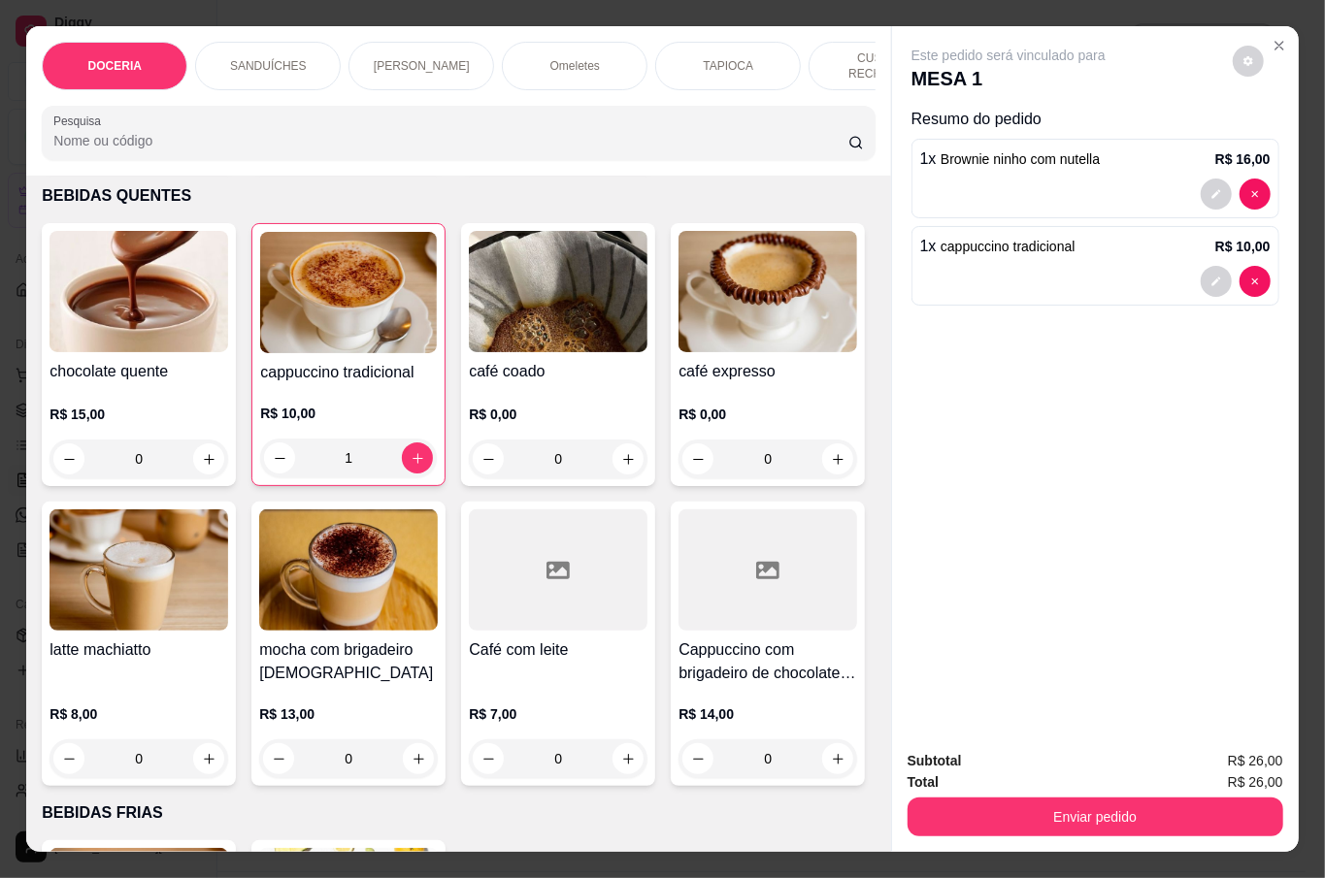
click at [416, 157] on button "increase-product-quantity" at bounding box center [418, 141] width 31 height 31
type input "1"
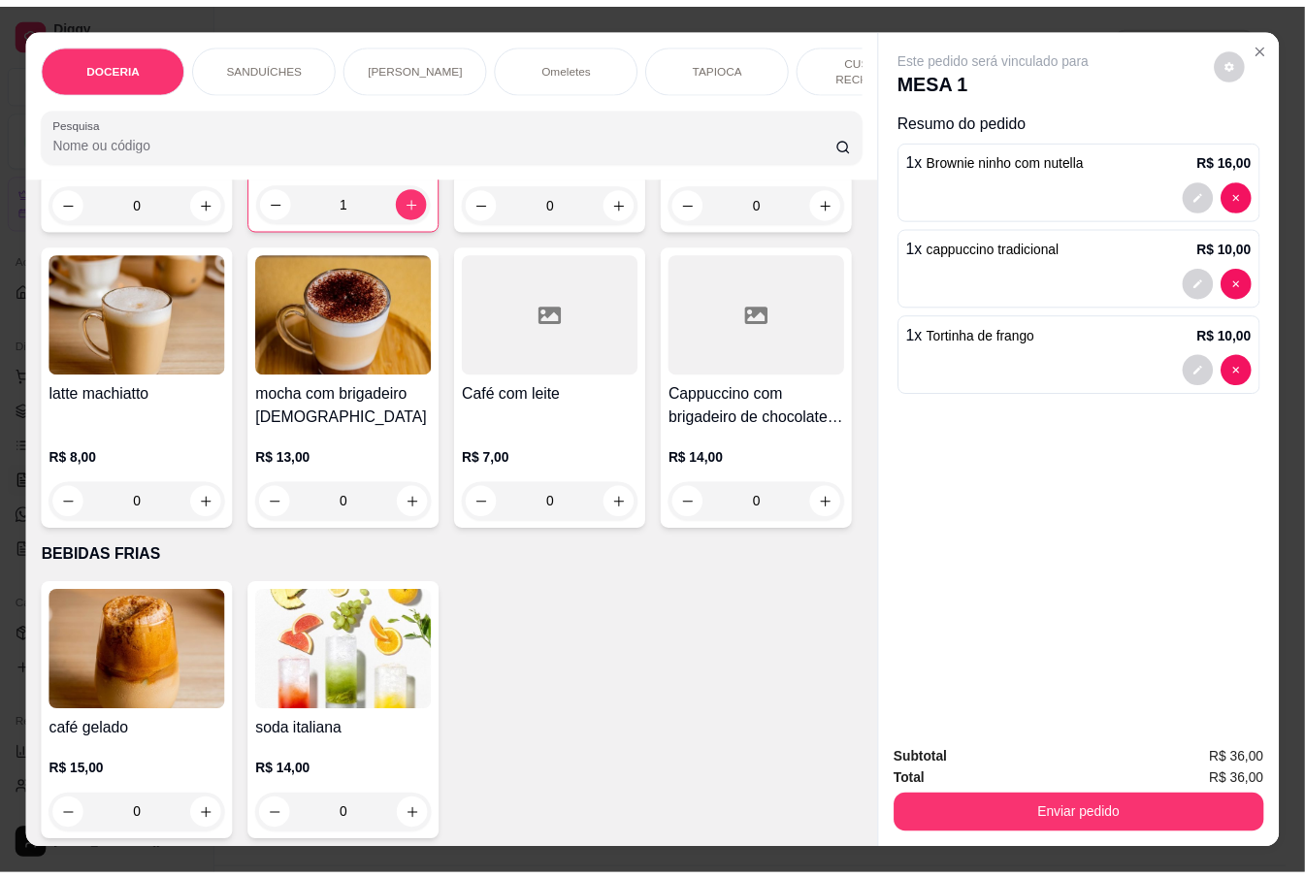
scroll to position [3882, 0]
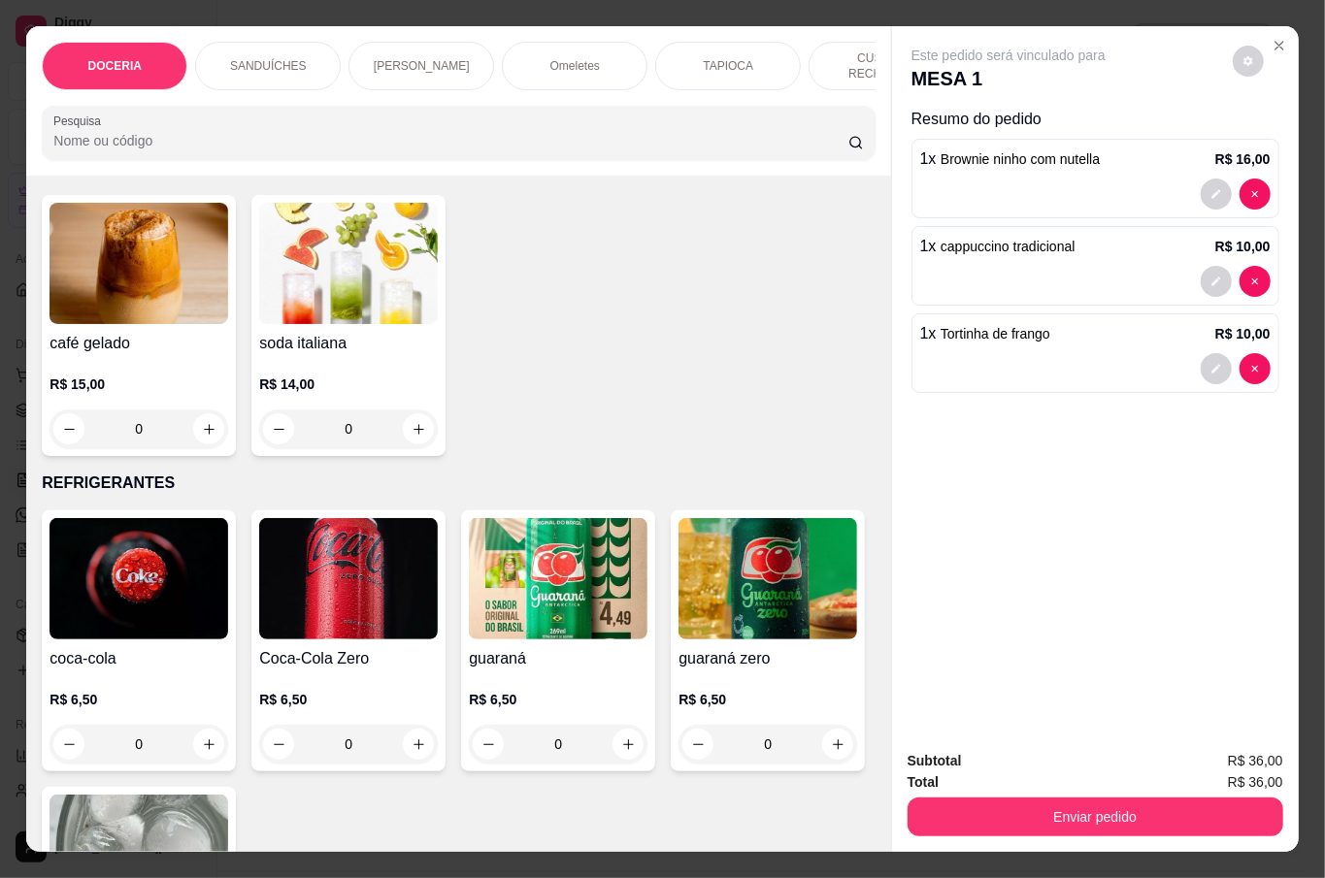
click at [438, 133] on div "0" at bounding box center [348, 113] width 179 height 39
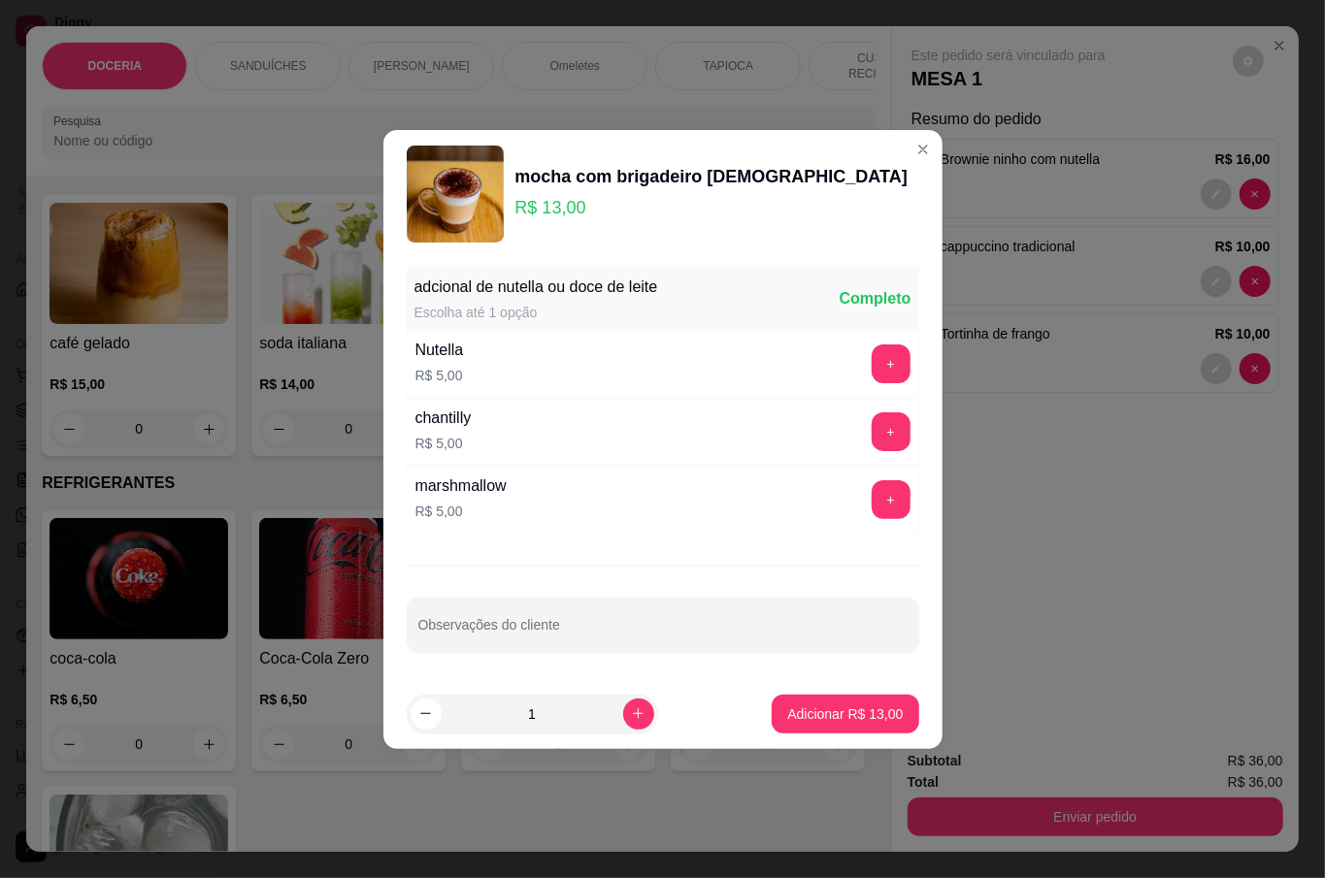
click at [859, 716] on p "Adicionar R$ 13,00" at bounding box center [844, 714] width 115 height 19
type input "1"
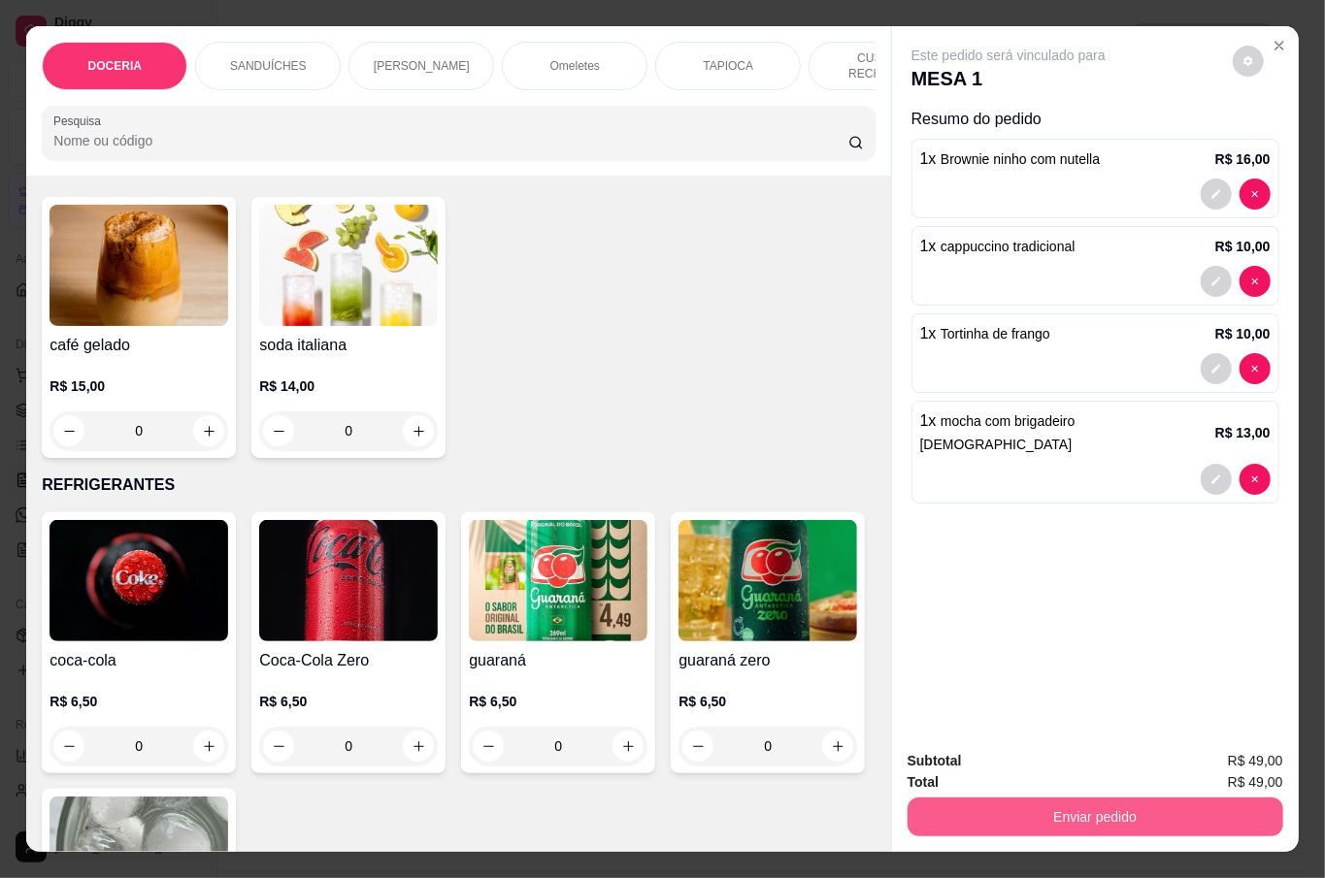
click at [1065, 809] on button "Enviar pedido" at bounding box center [1095, 817] width 376 height 39
click at [1060, 763] on button "Não registrar e enviar pedido" at bounding box center [1029, 760] width 196 height 36
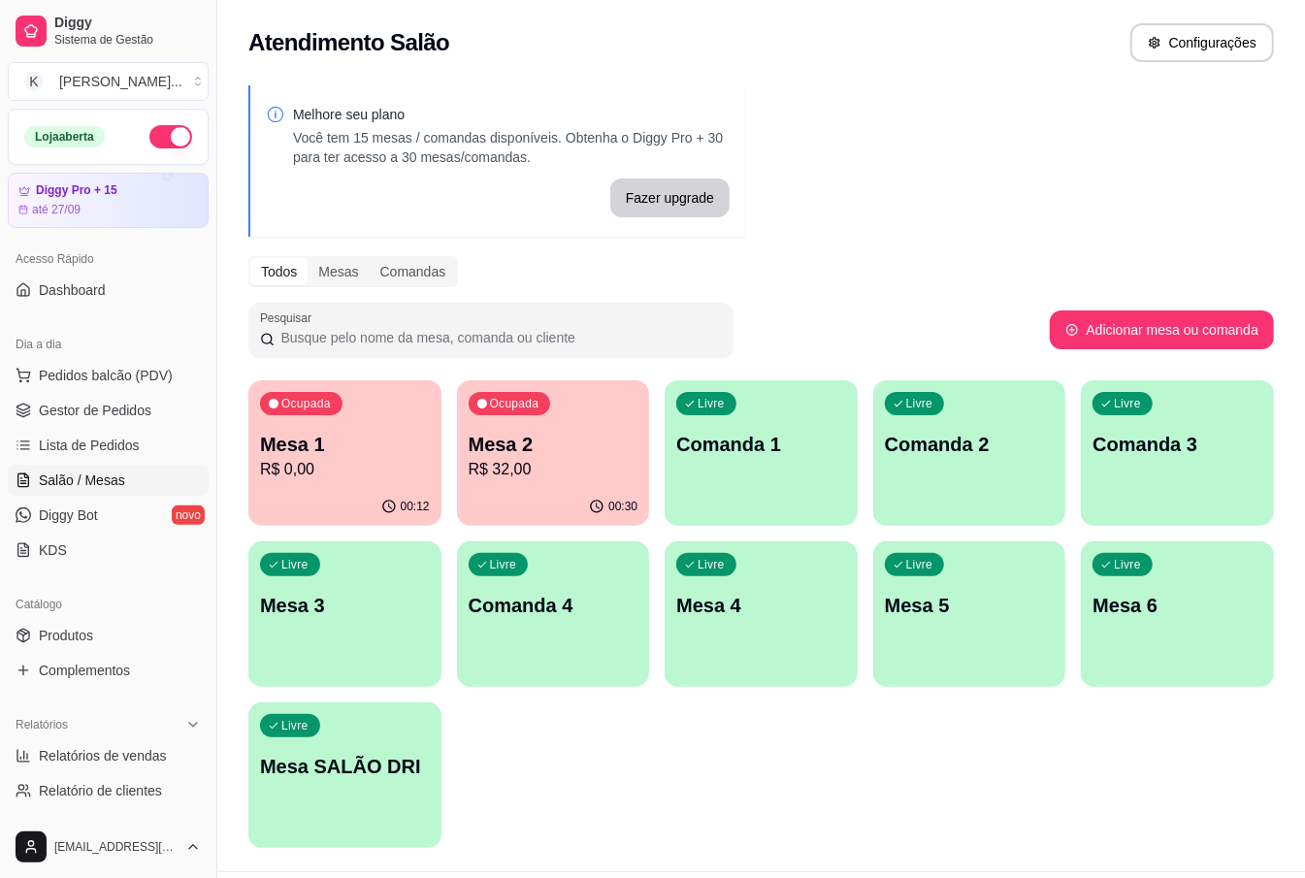
click at [1096, 389] on div "Livre Comanda 3" at bounding box center [1177, 441] width 193 height 122
click at [386, 436] on p "Mesa 1" at bounding box center [345, 444] width 170 height 27
click at [604, 432] on p "Mesa 2" at bounding box center [554, 444] width 170 height 27
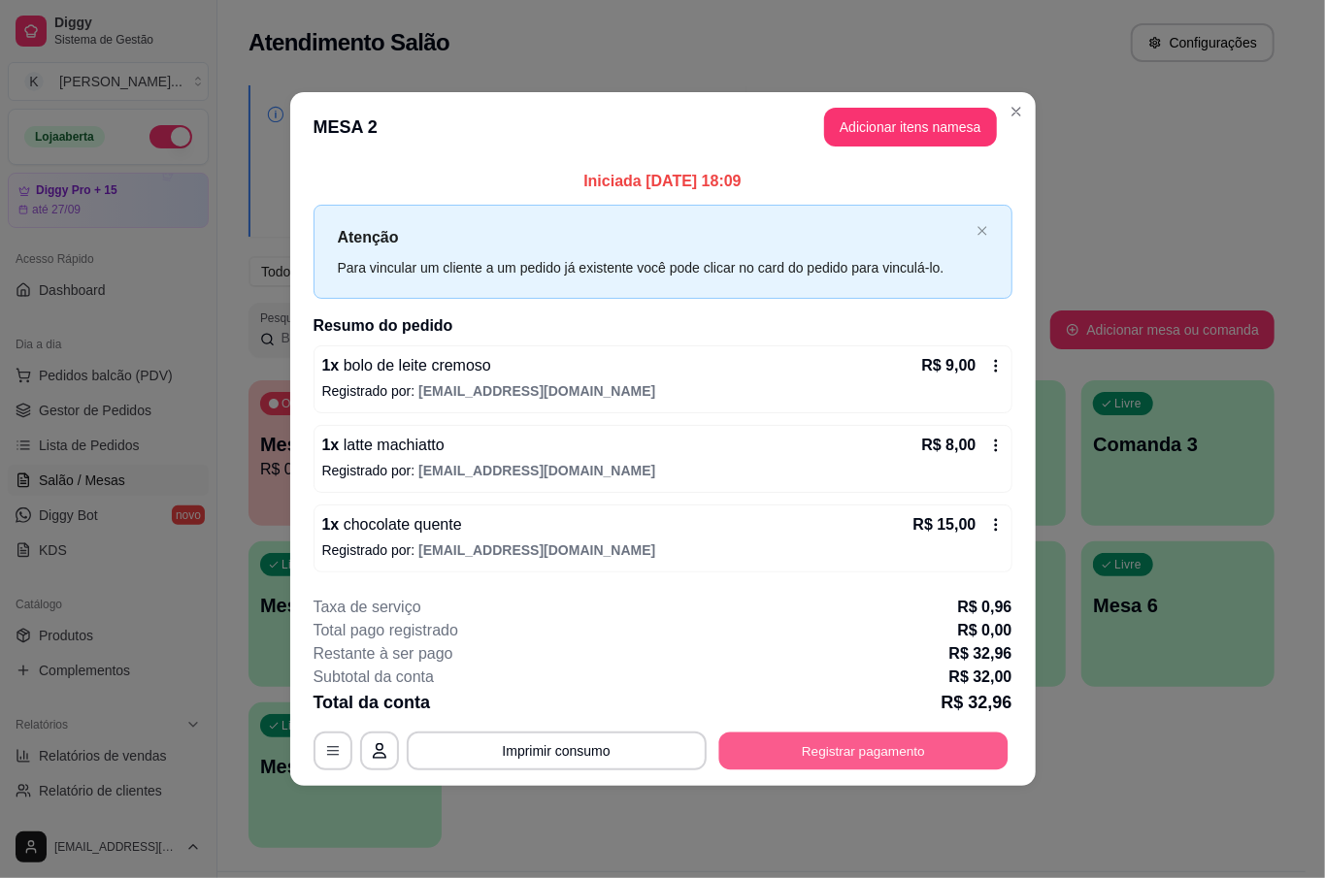
click at [906, 761] on button "Registrar pagamento" at bounding box center [862, 752] width 289 height 38
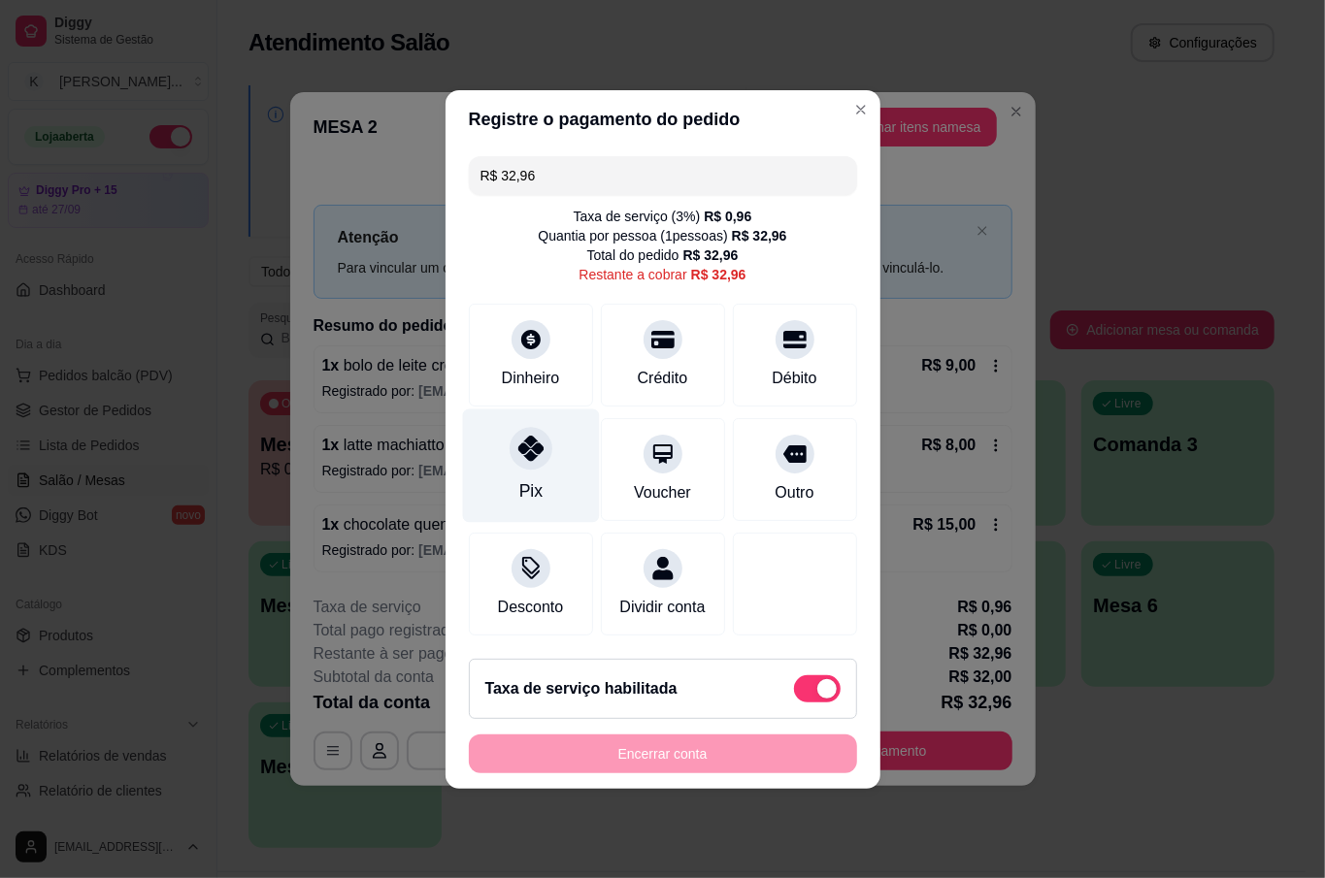
click at [547, 451] on div "Pix" at bounding box center [530, 466] width 137 height 114
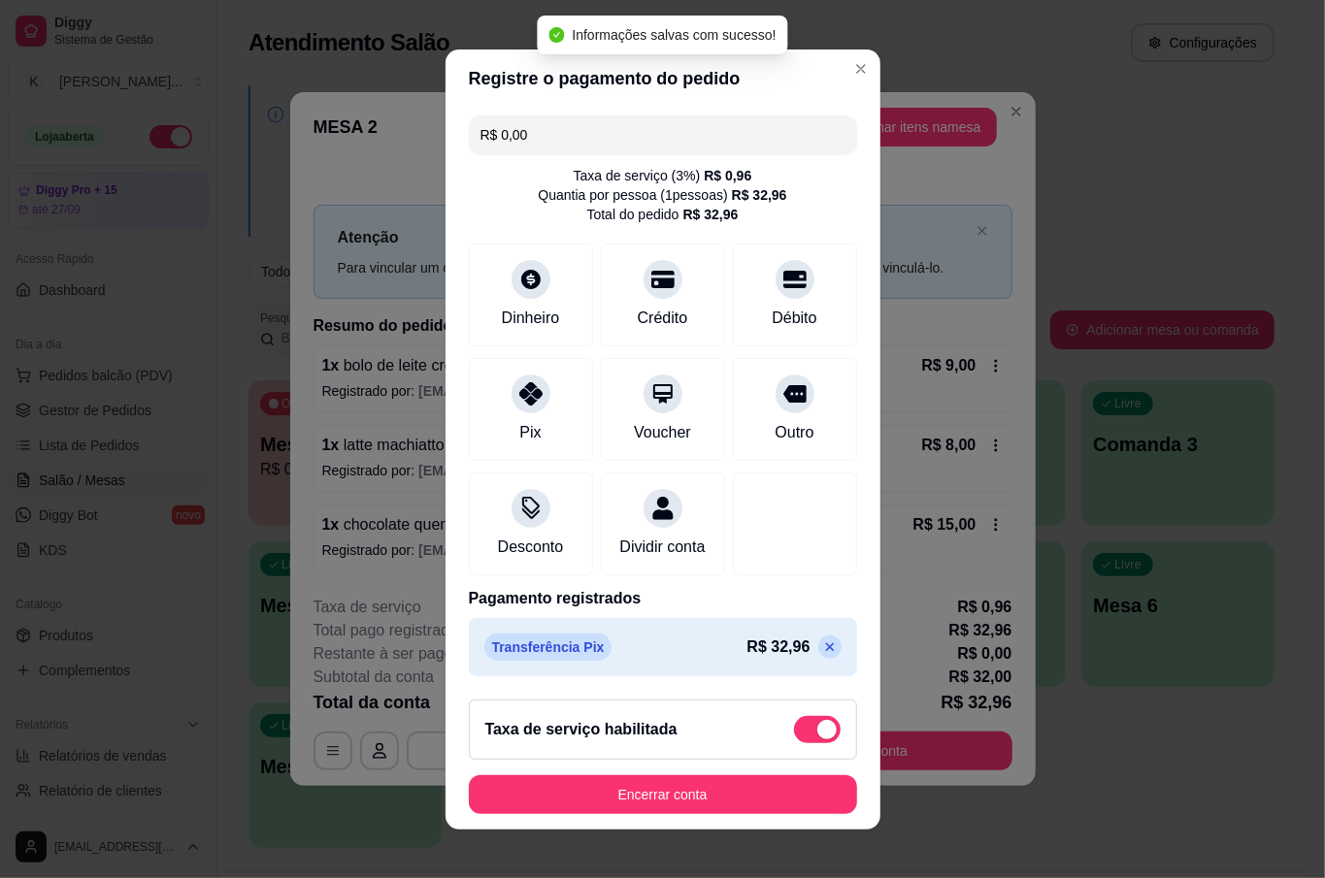
type input "R$ 0,00"
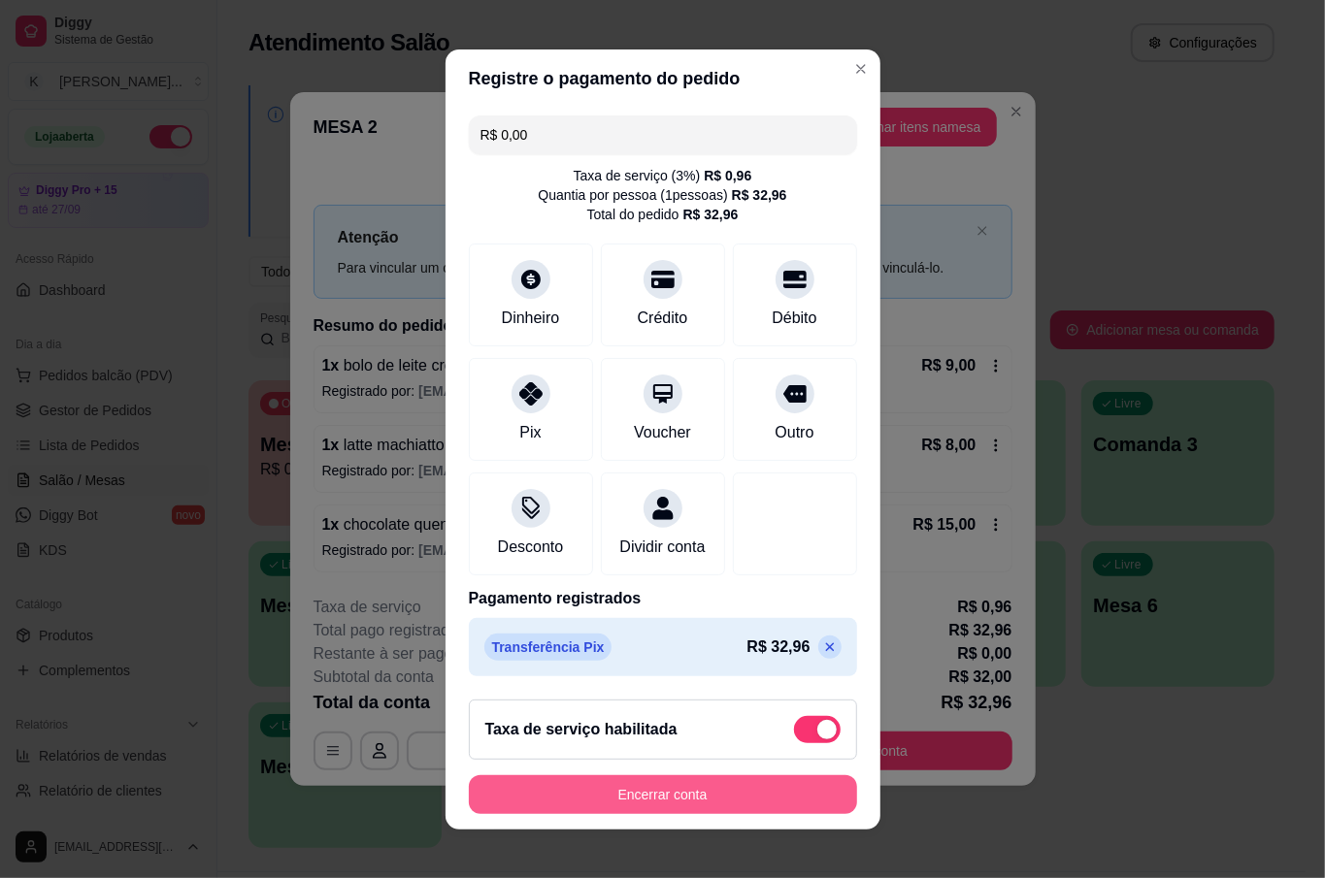
click at [714, 784] on button "Encerrar conta" at bounding box center [663, 794] width 388 height 39
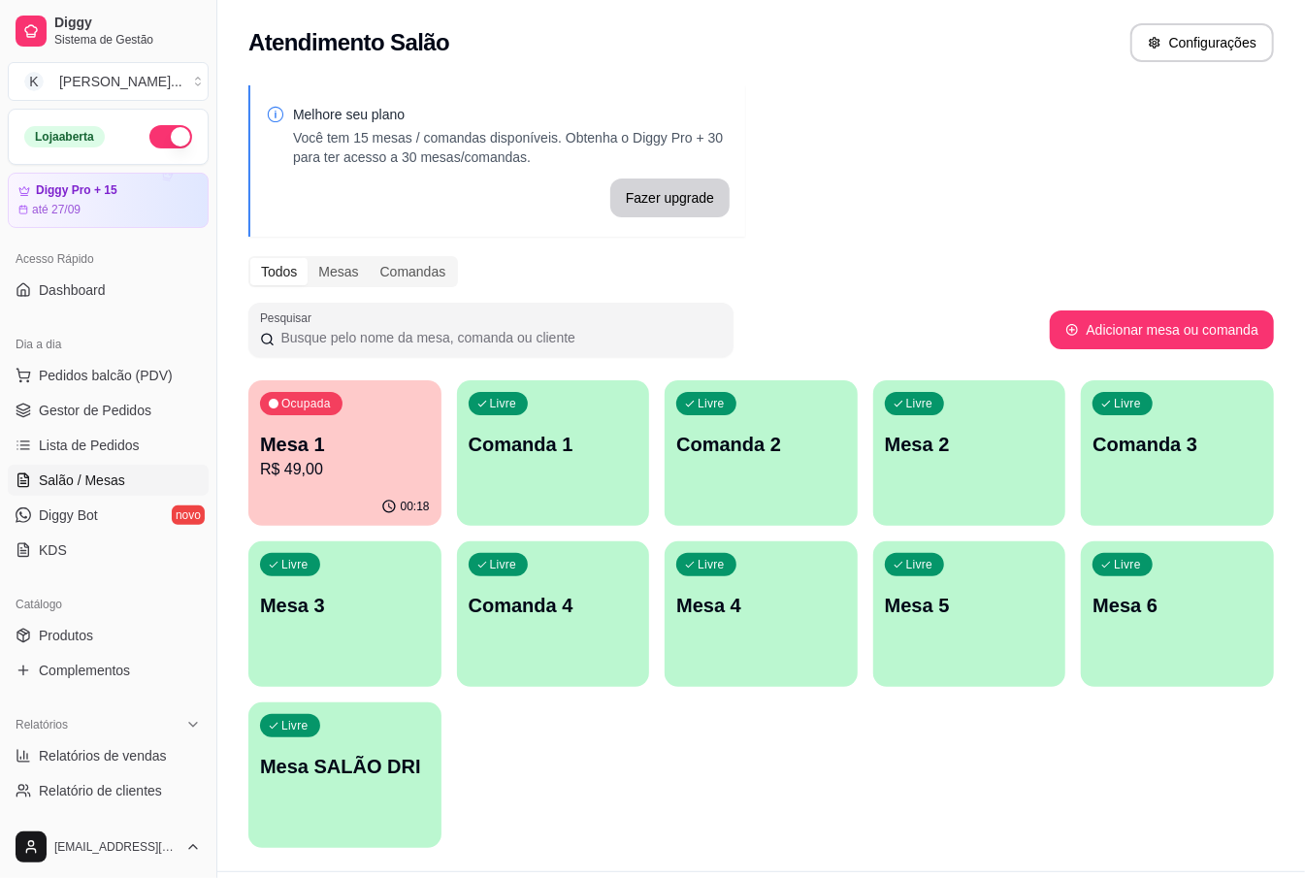
click at [423, 424] on div "Ocupada Mesa 1 R$ 49,00" at bounding box center [344, 434] width 193 height 108
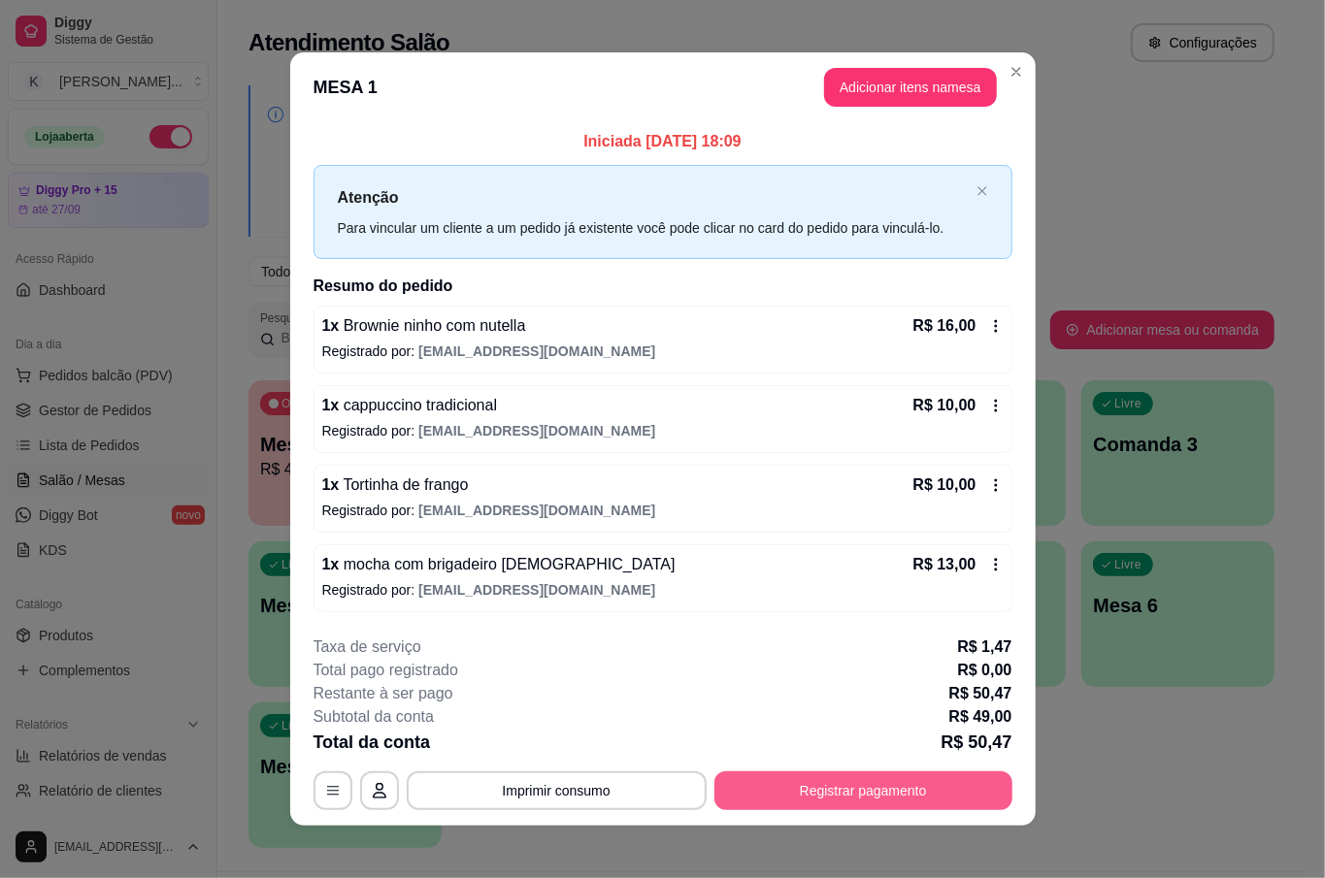
click at [917, 789] on button "Registrar pagamento" at bounding box center [863, 791] width 298 height 39
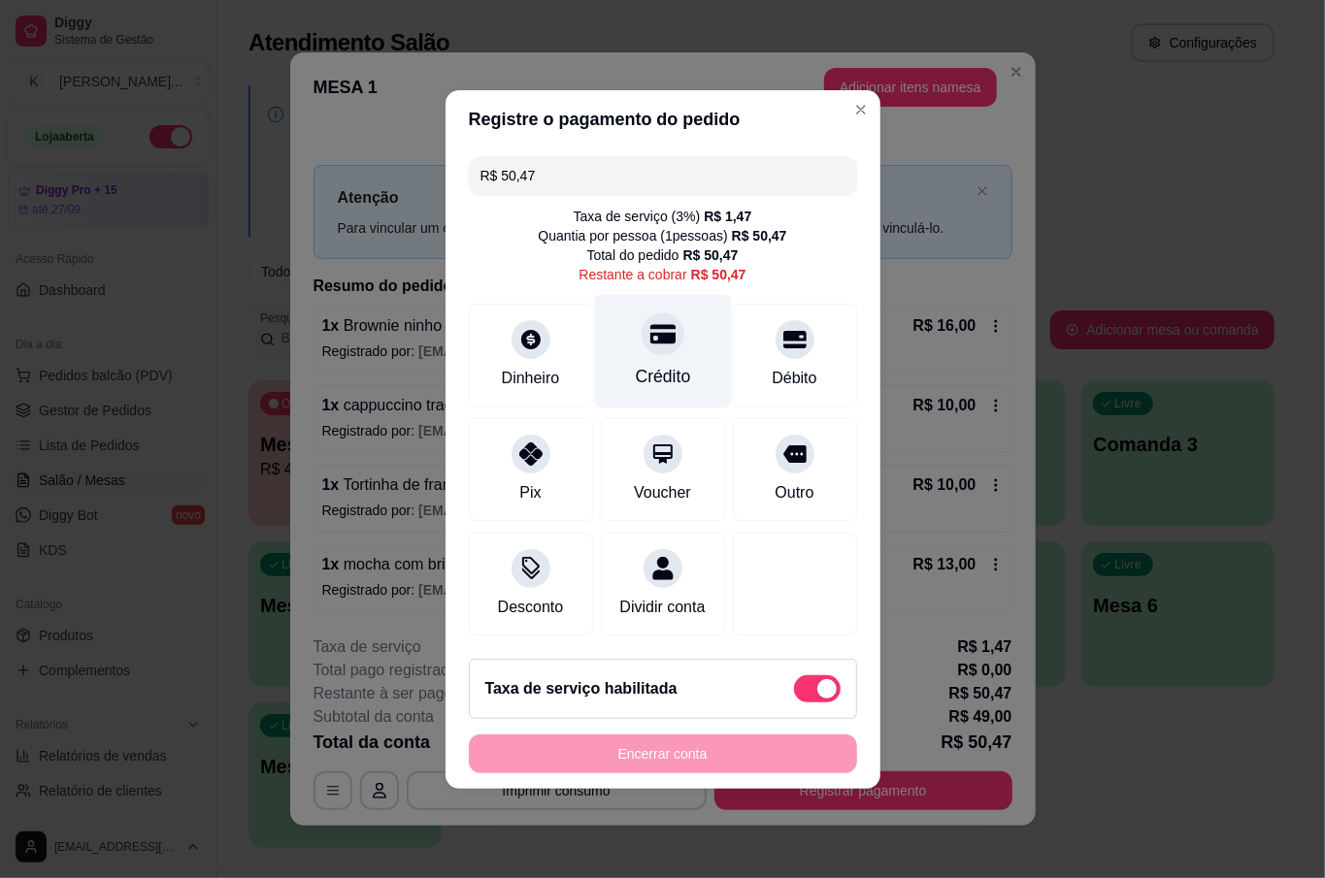
click at [681, 346] on div "Crédito" at bounding box center [662, 351] width 137 height 114
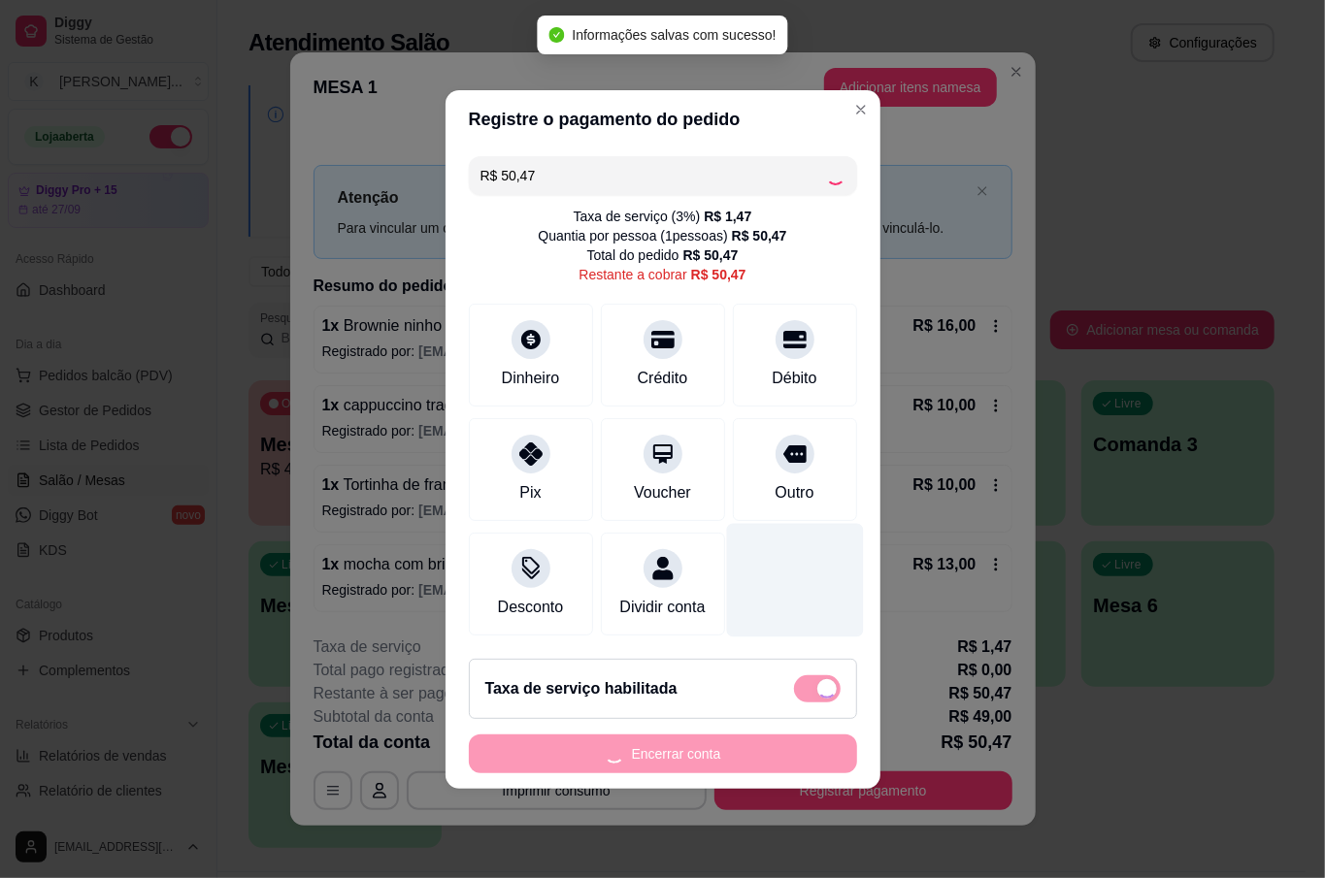
type input "R$ 0,00"
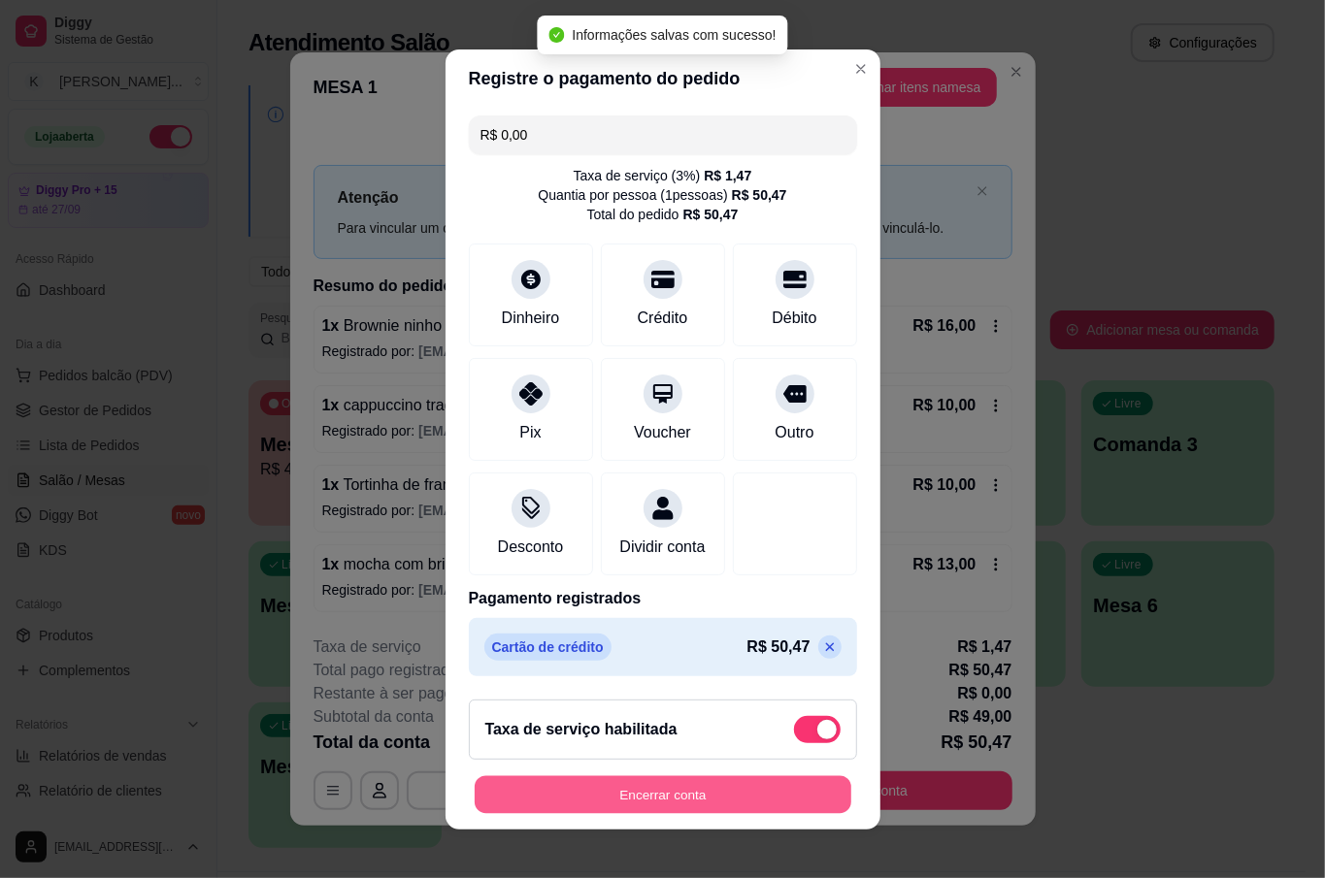
click at [695, 809] on button "Encerrar conta" at bounding box center [663, 794] width 377 height 38
